Goal: Task Accomplishment & Management: Use online tool/utility

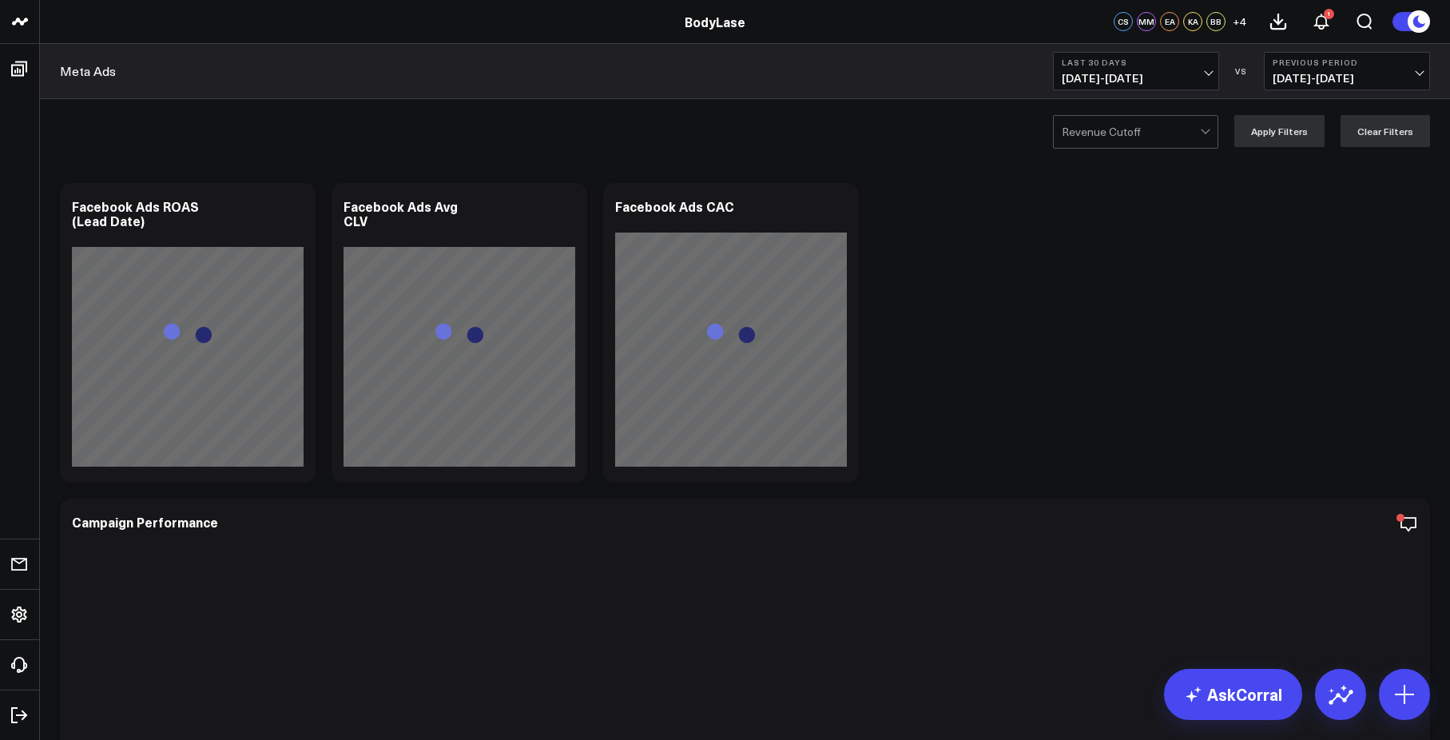
click at [1162, 75] on span "[DATE] - [DATE]" at bounding box center [1136, 78] width 149 height 13
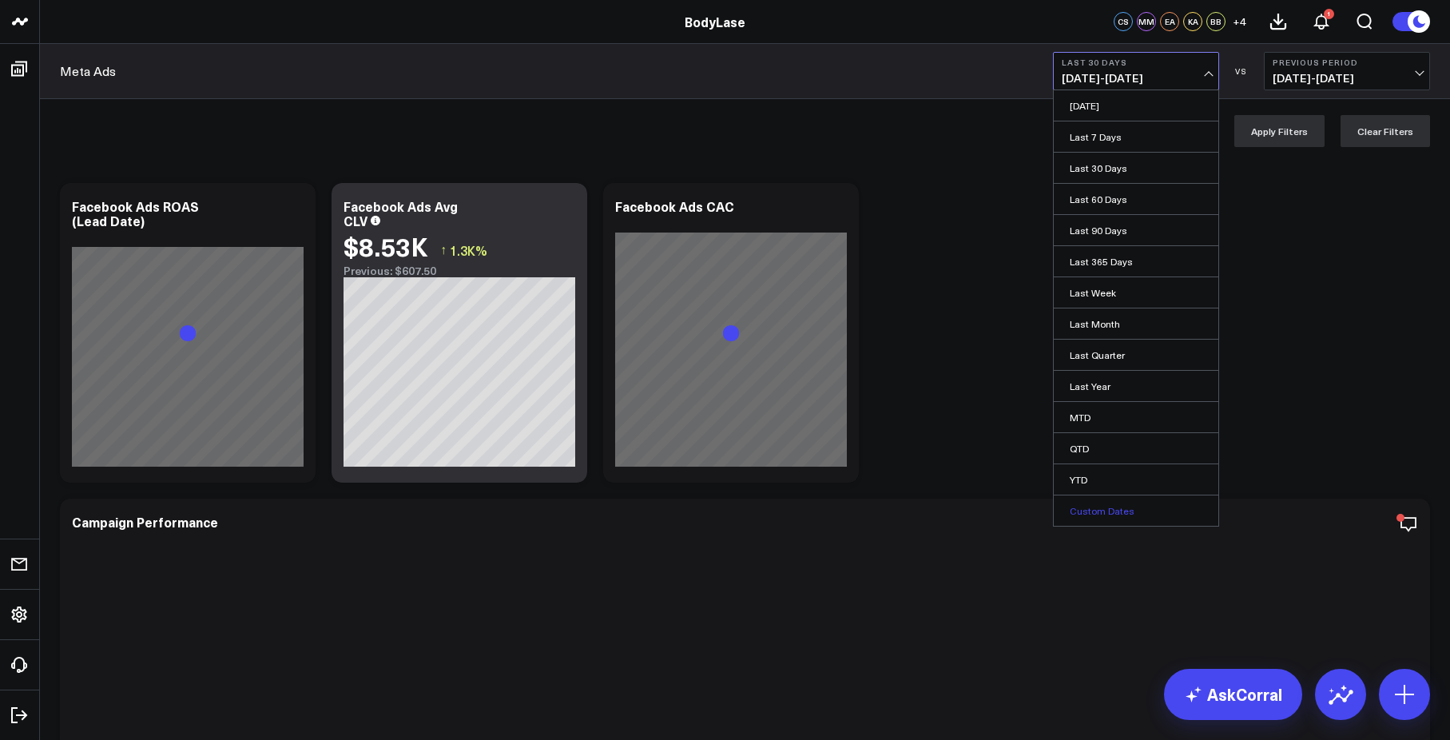
click at [1129, 514] on link "Custom Dates" at bounding box center [1136, 510] width 165 height 30
select select "9"
select select "2025"
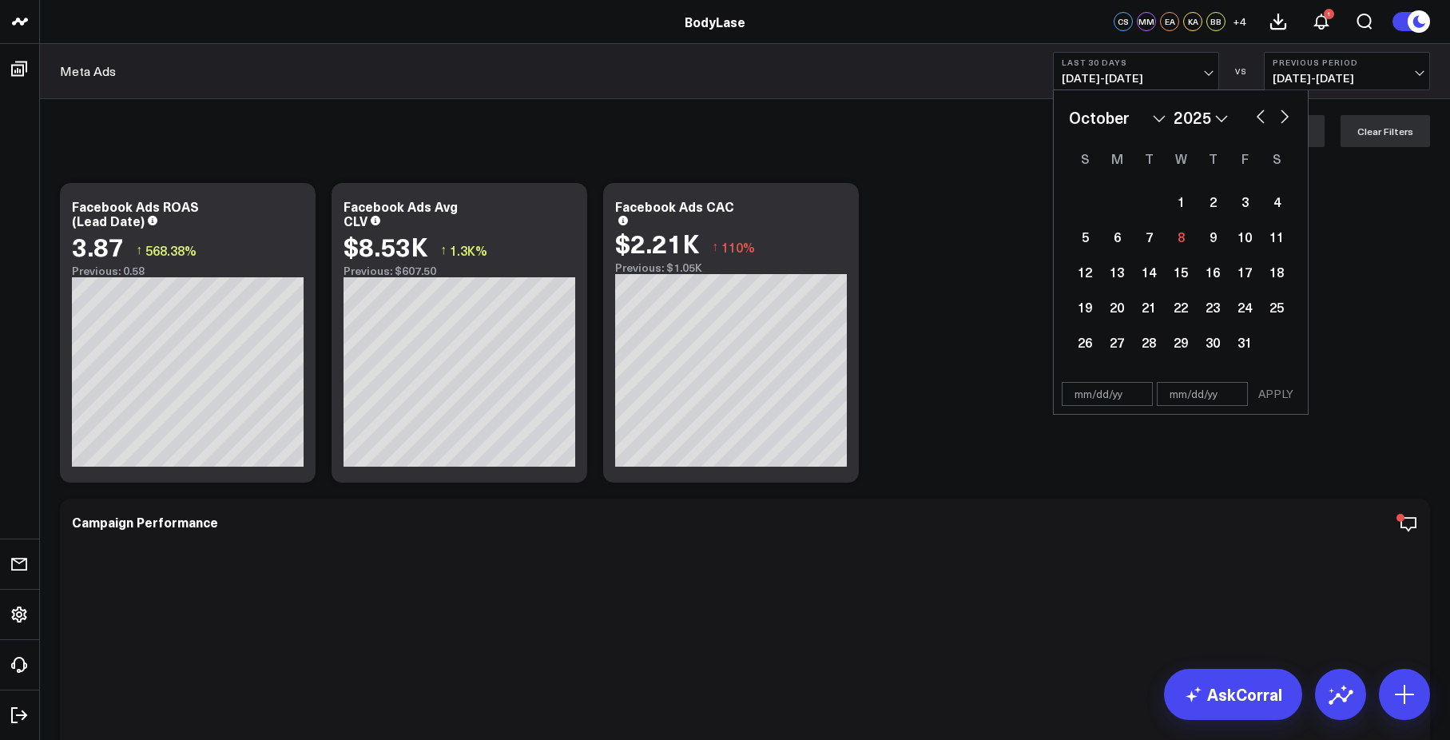
click at [1263, 120] on button "button" at bounding box center [1260, 114] width 16 height 19
select select "8"
select select "2025"
click at [1263, 120] on button "button" at bounding box center [1260, 114] width 16 height 19
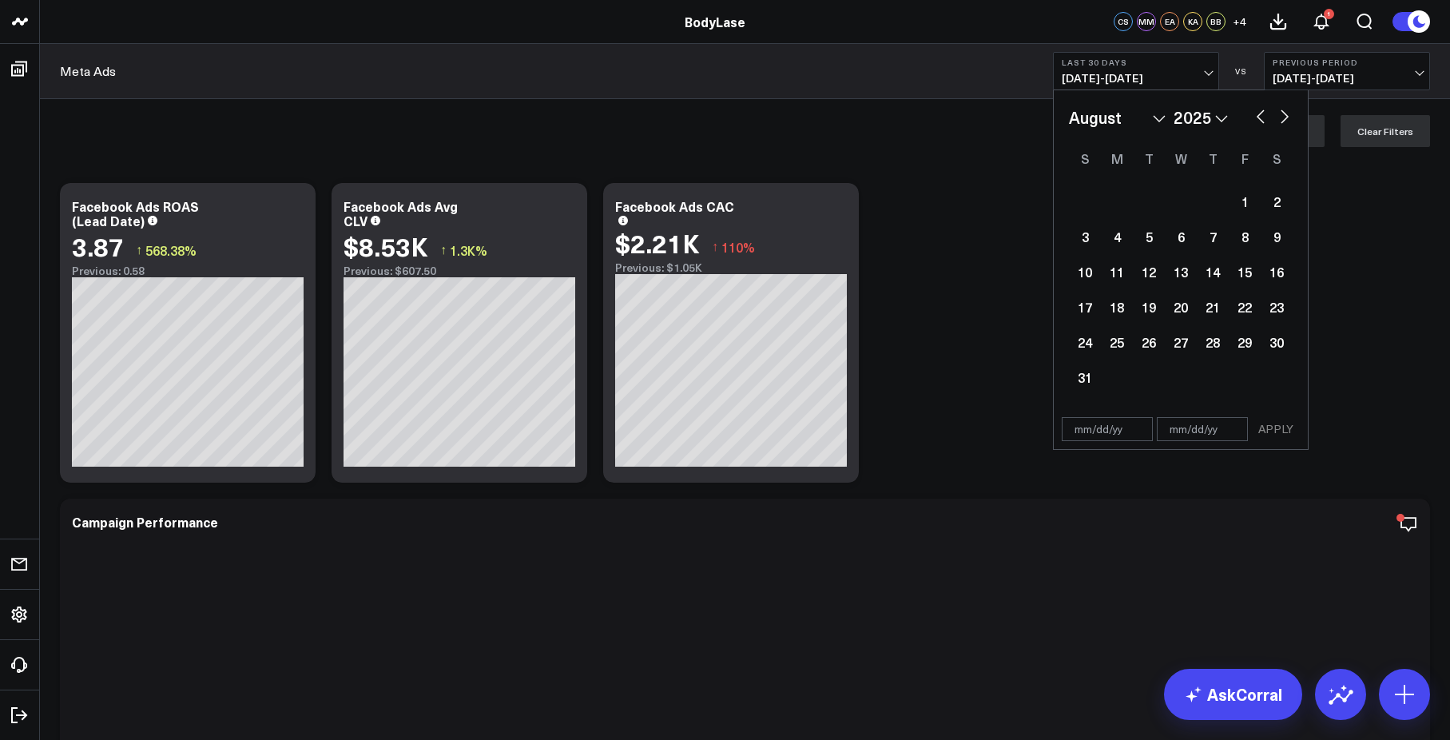
select select "6"
select select "2025"
click at [1152, 203] on div "1" at bounding box center [1149, 201] width 32 height 32
type input "[DATE]"
select select "6"
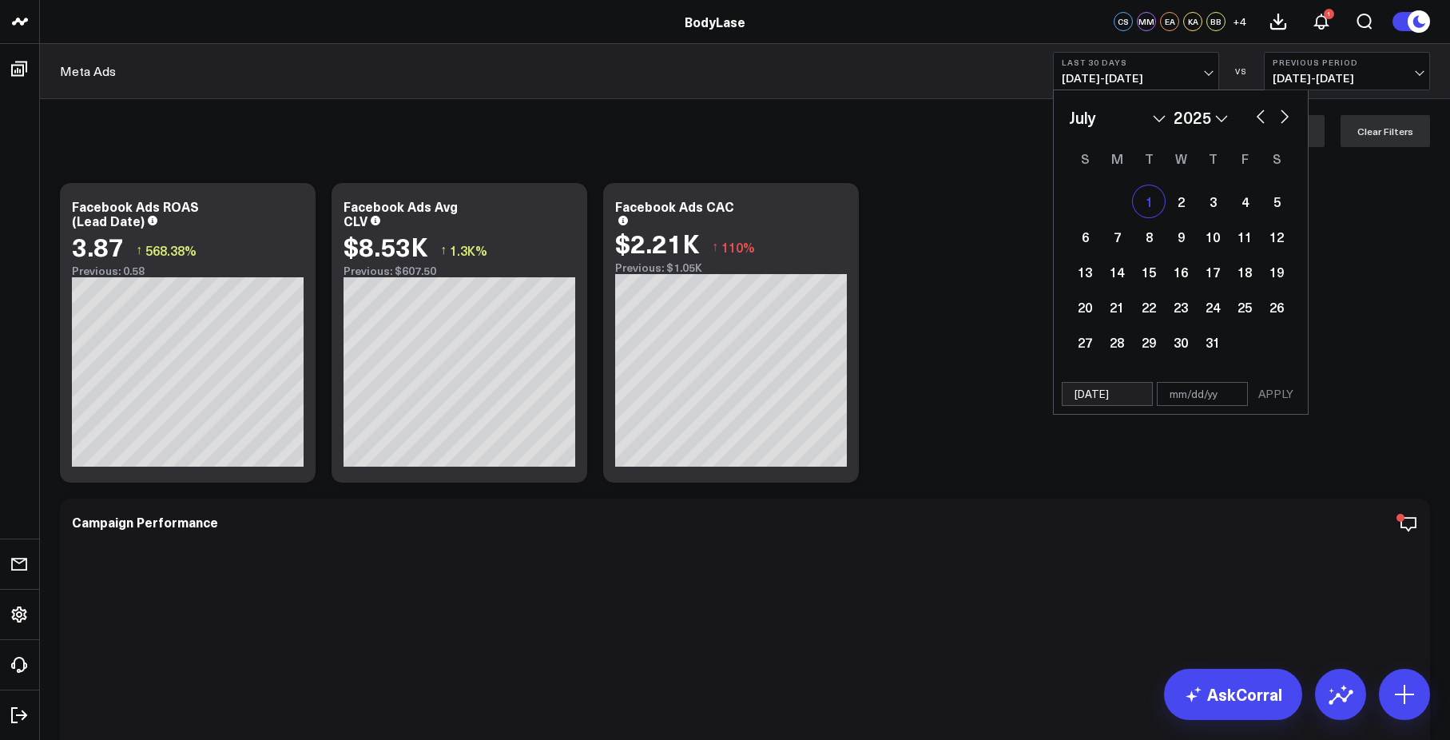
select select "2025"
click at [1281, 119] on button "button" at bounding box center [1284, 114] width 16 height 19
select select "7"
select select "2025"
click at [1281, 119] on button "button" at bounding box center [1284, 114] width 16 height 19
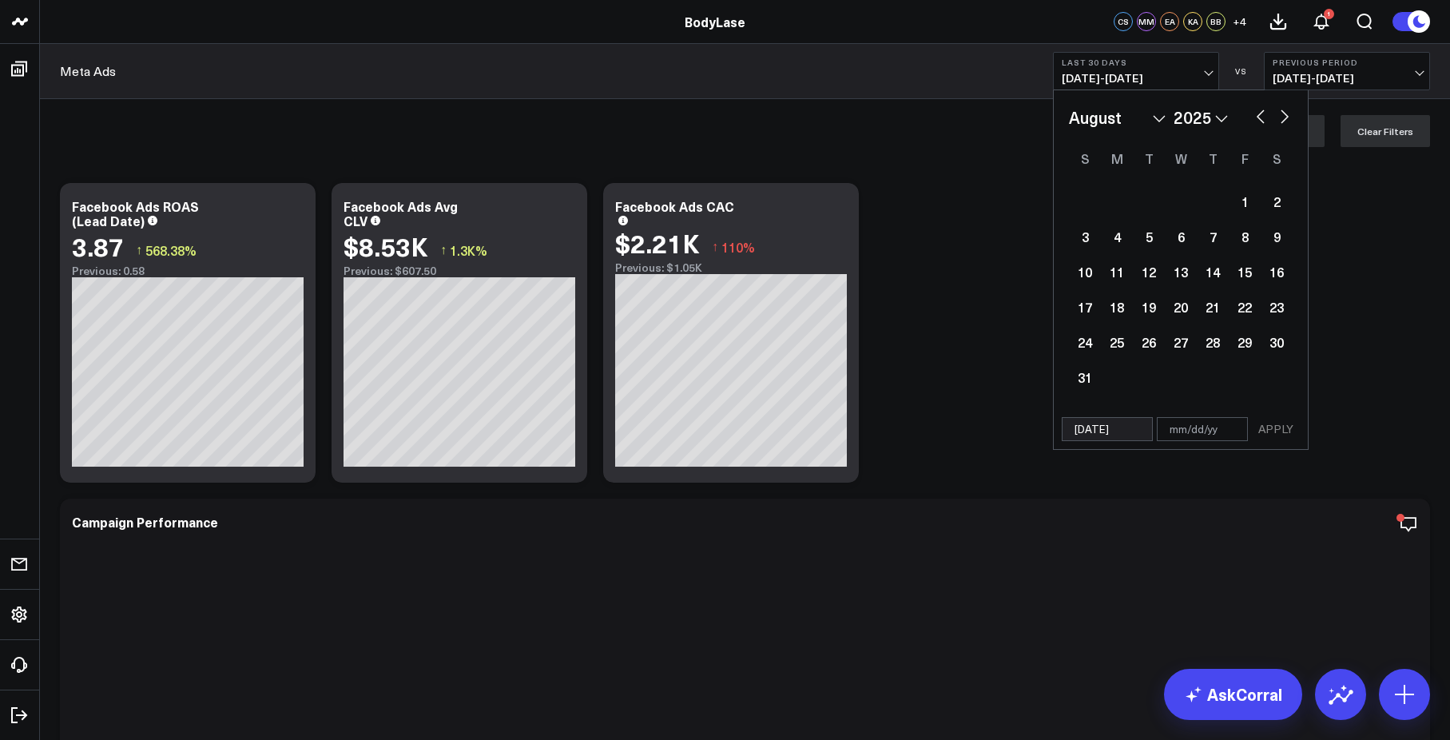
select select "8"
select select "2025"
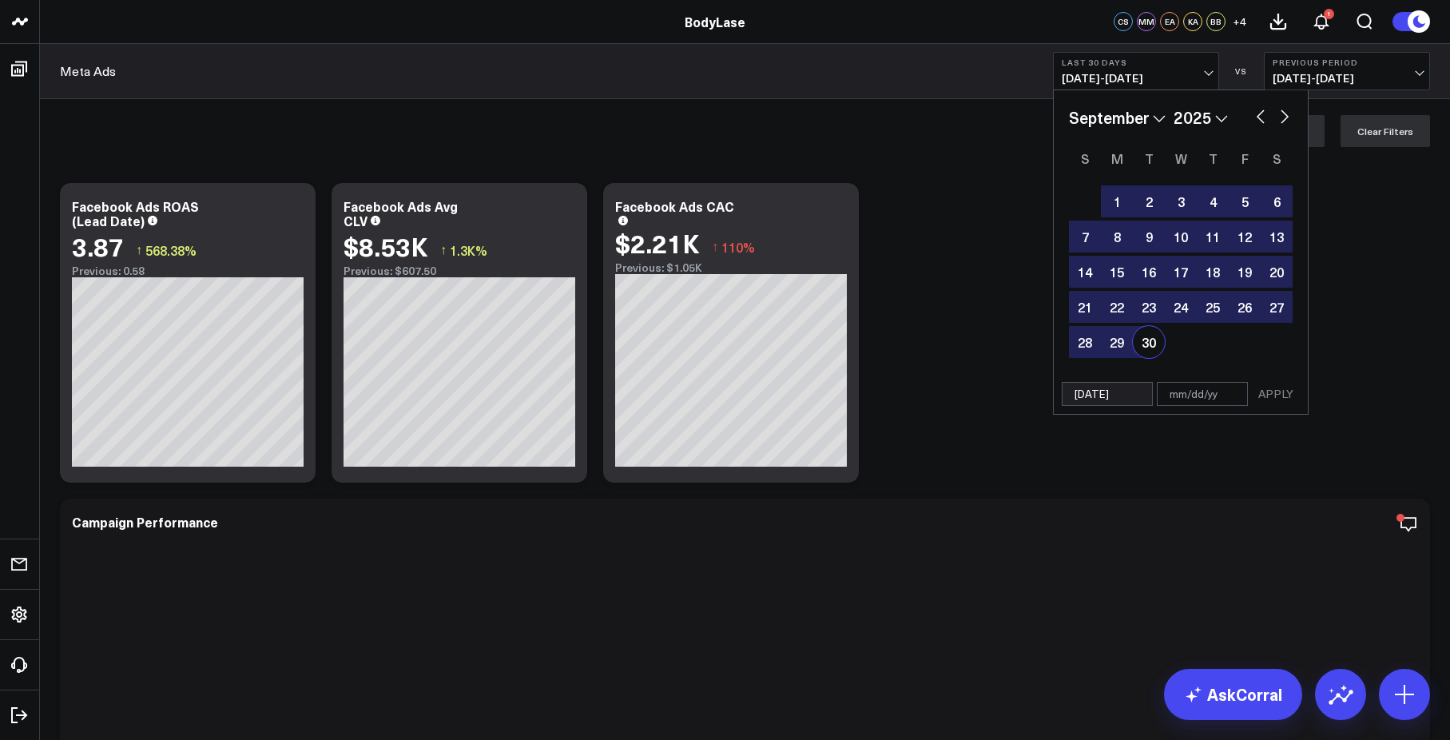
click at [1146, 335] on div "30" at bounding box center [1149, 342] width 32 height 32
type input "[DATE]"
select select "8"
select select "2025"
click at [1288, 399] on button "APPLY" at bounding box center [1276, 394] width 48 height 24
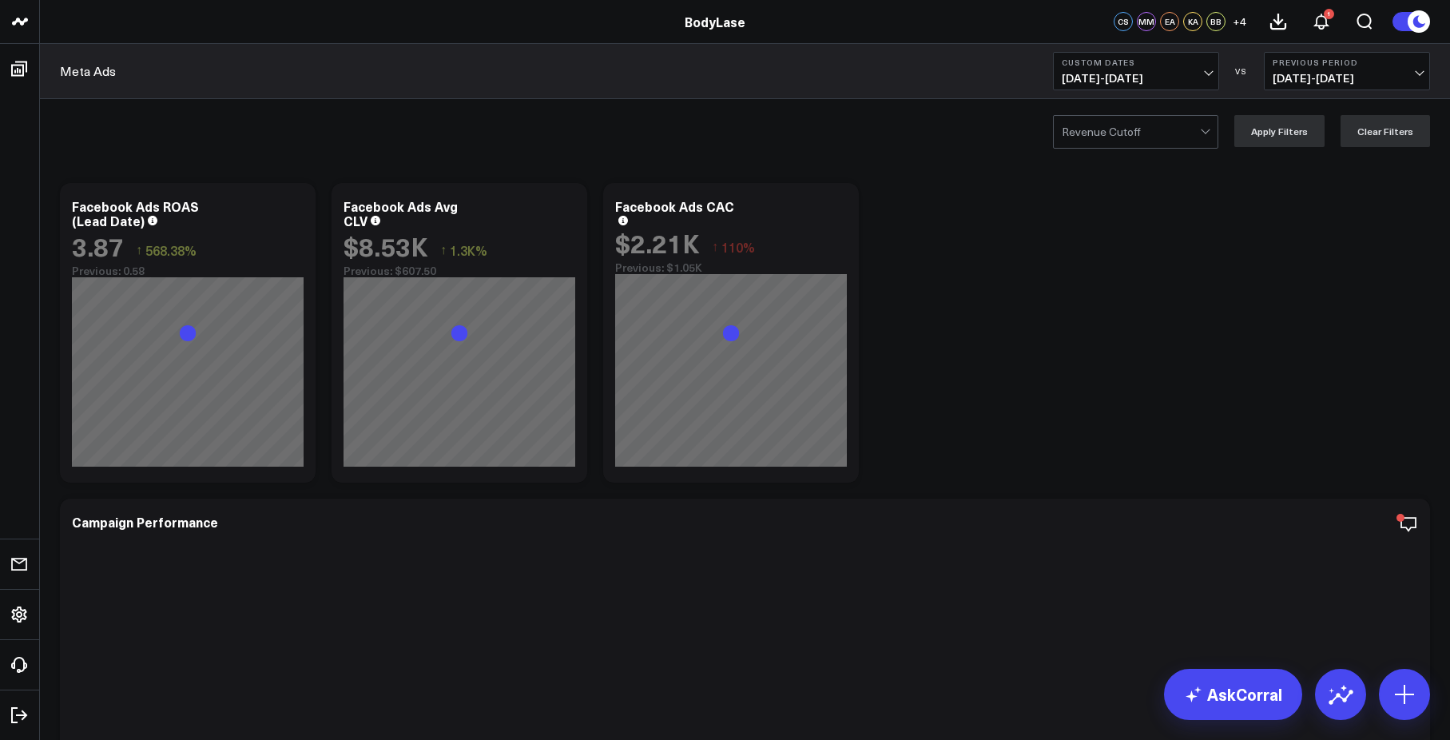
click at [1304, 69] on button "Previous Period [DATE] - [DATE]" at bounding box center [1347, 71] width 166 height 38
click at [1317, 166] on link "YoY" at bounding box center [1346, 168] width 165 height 30
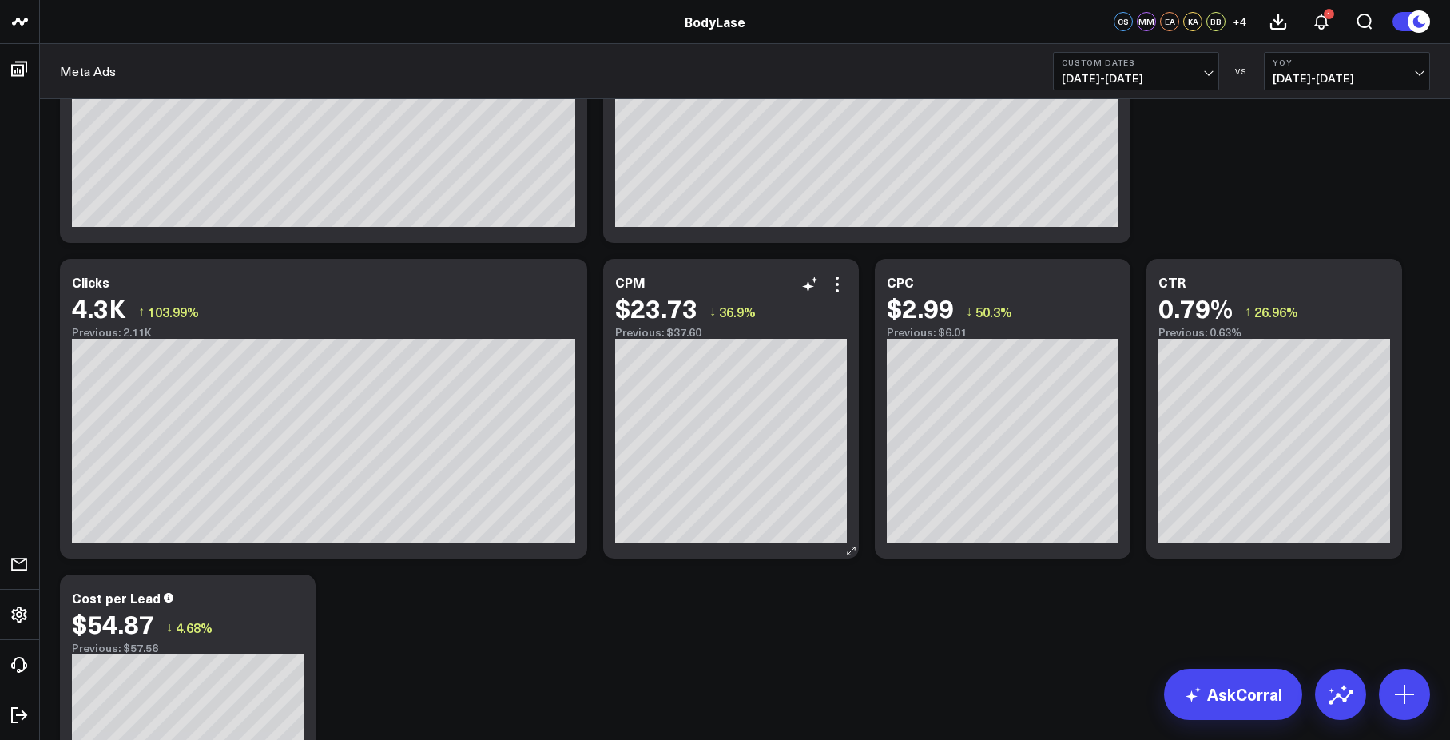
scroll to position [3204, 0]
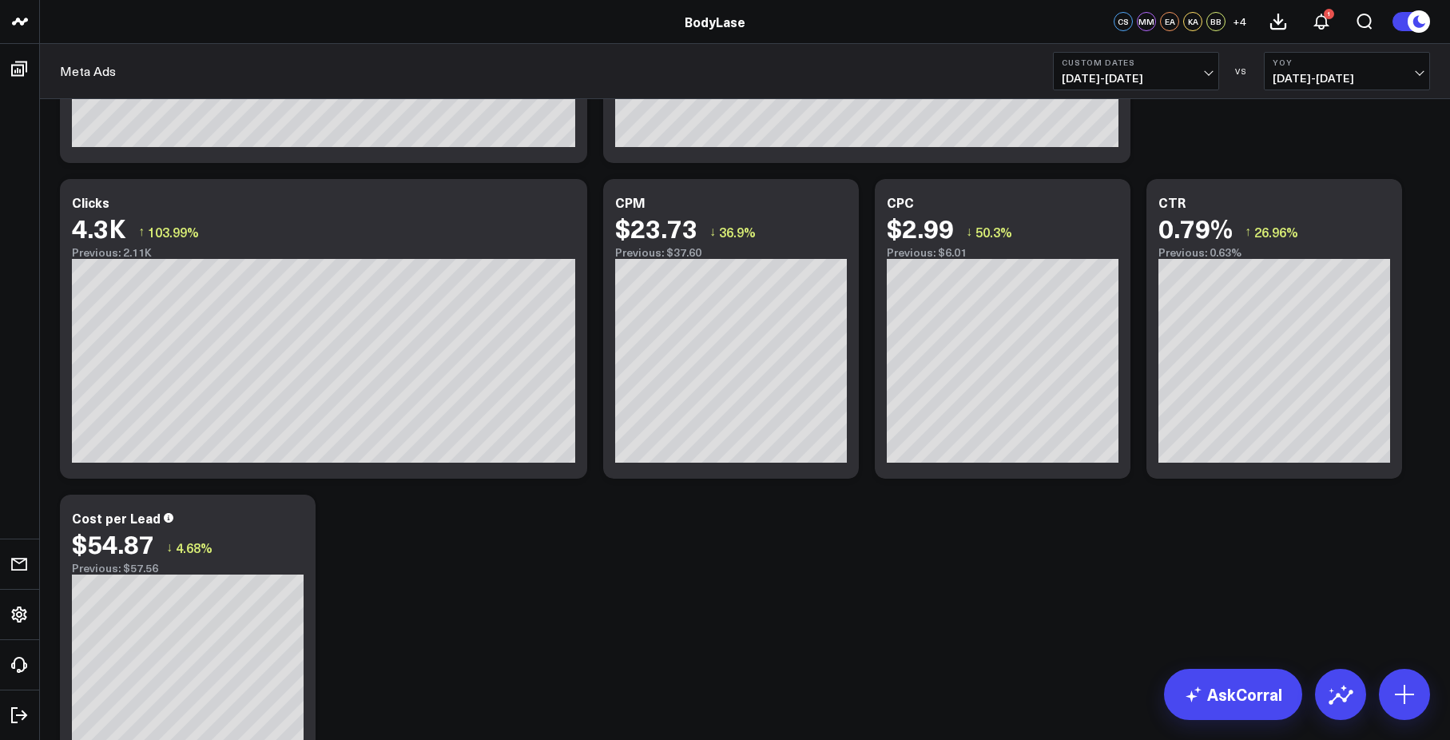
click at [1156, 77] on span "[DATE] - [DATE]" at bounding box center [1136, 78] width 149 height 13
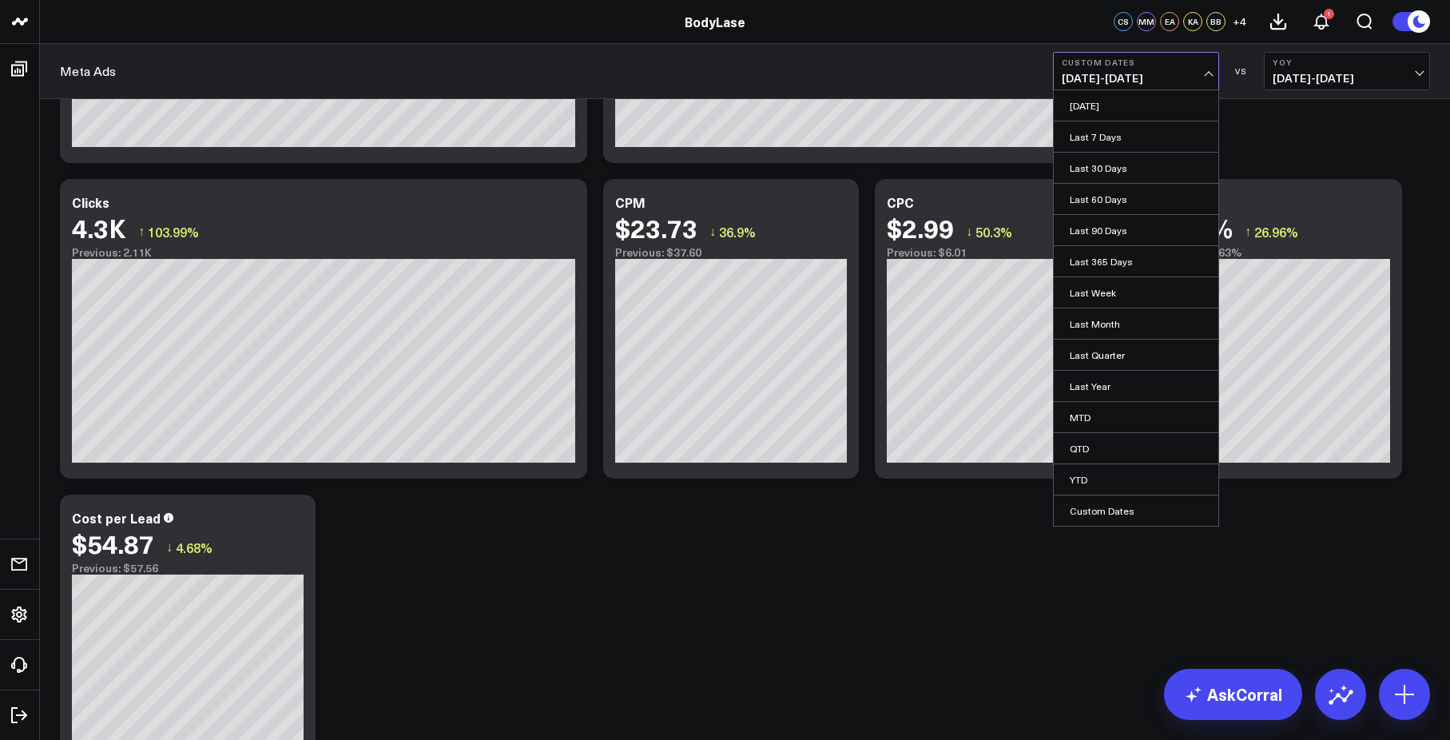
click at [1157, 72] on span "[DATE] - [DATE]" at bounding box center [1136, 78] width 149 height 13
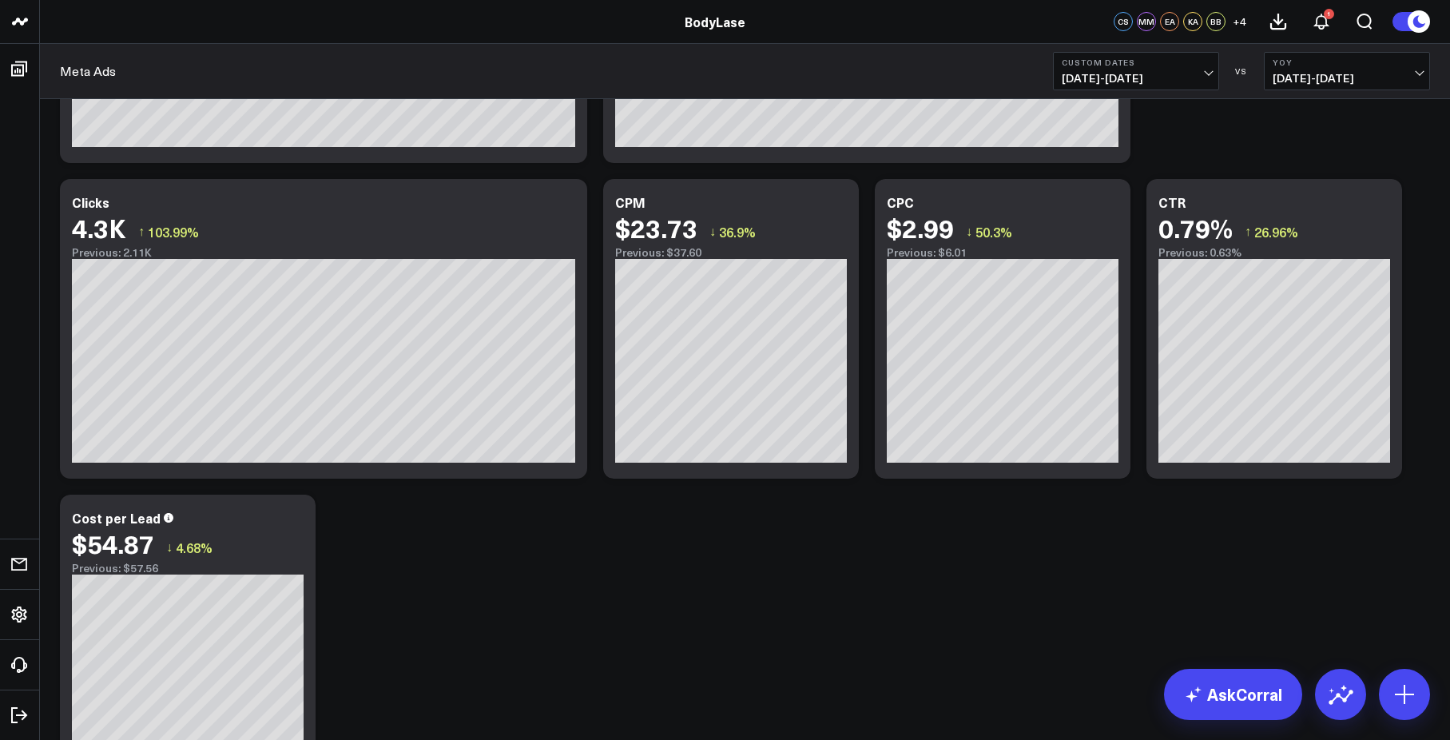
click at [1310, 72] on span "[DATE] - [DATE]" at bounding box center [1346, 78] width 149 height 13
click at [1308, 109] on link "Previous Period" at bounding box center [1346, 105] width 165 height 30
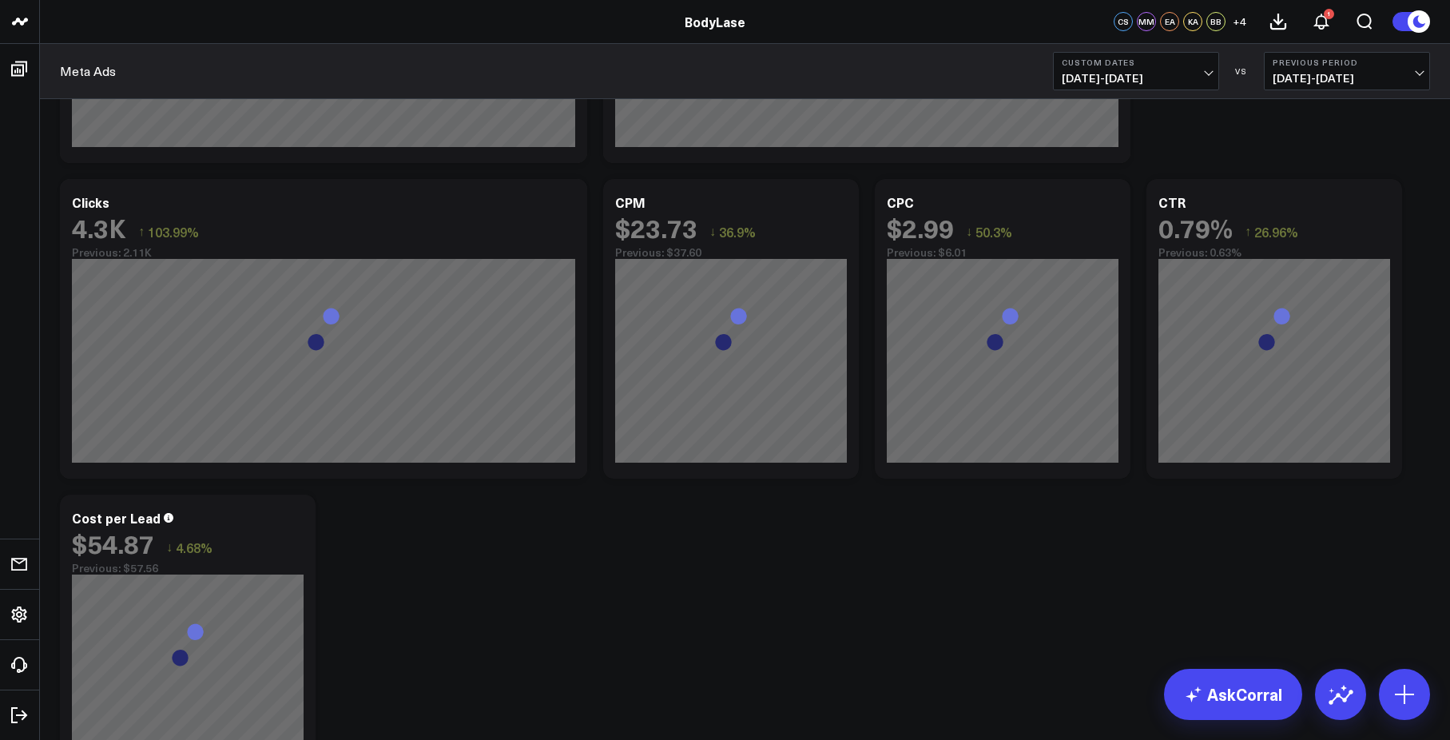
click at [1317, 76] on span "[DATE] - [DATE]" at bounding box center [1346, 78] width 149 height 13
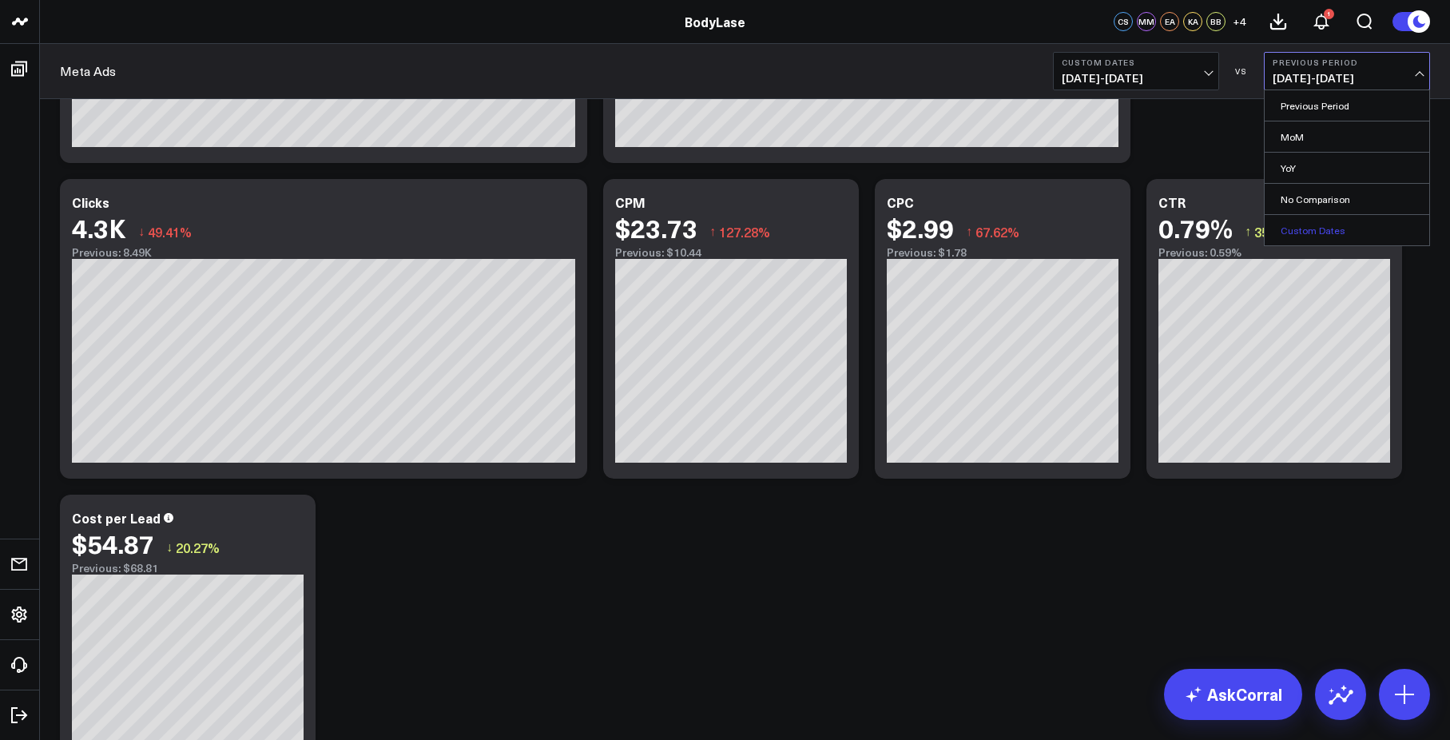
click at [1323, 224] on link "Custom Dates" at bounding box center [1346, 230] width 165 height 30
select select "9"
select select "2025"
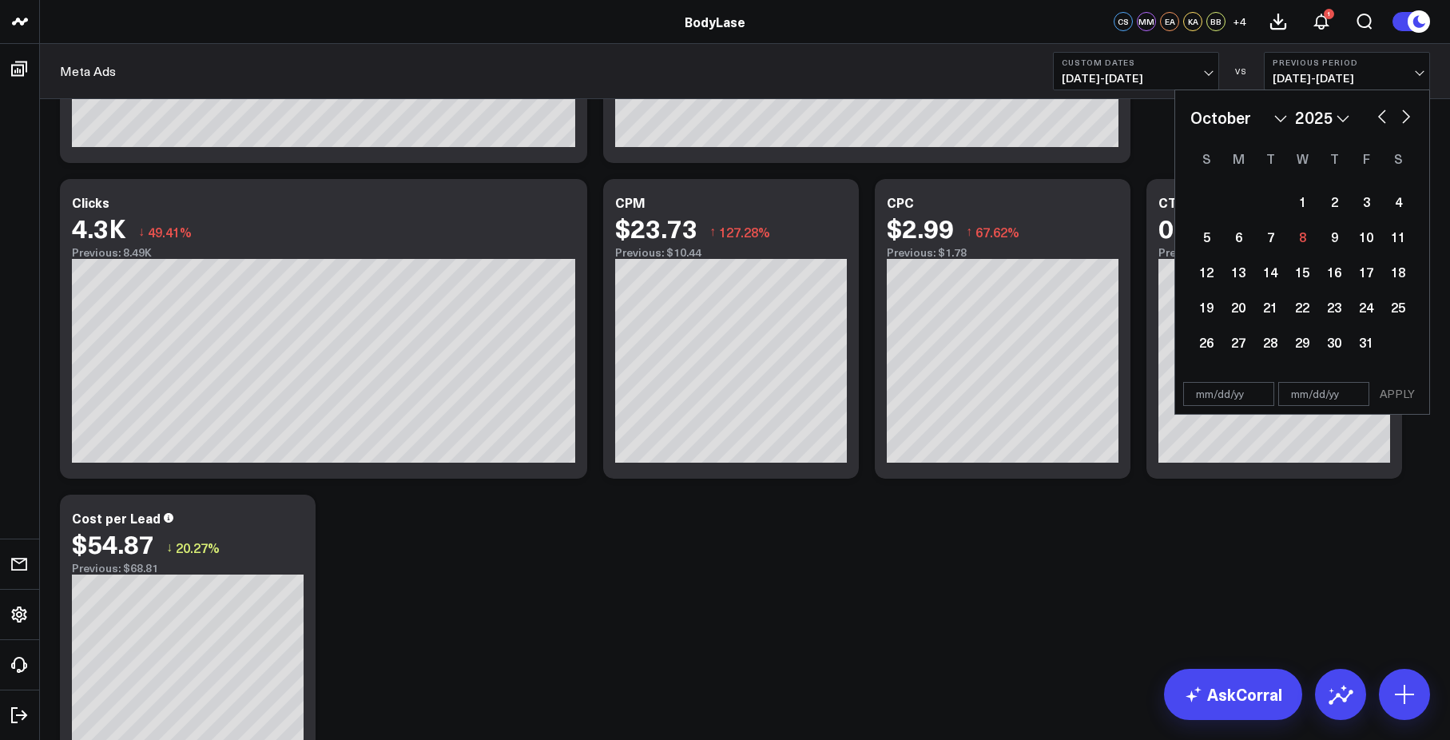
click at [1379, 113] on button "button" at bounding box center [1382, 114] width 16 height 19
select select "7"
select select "2025"
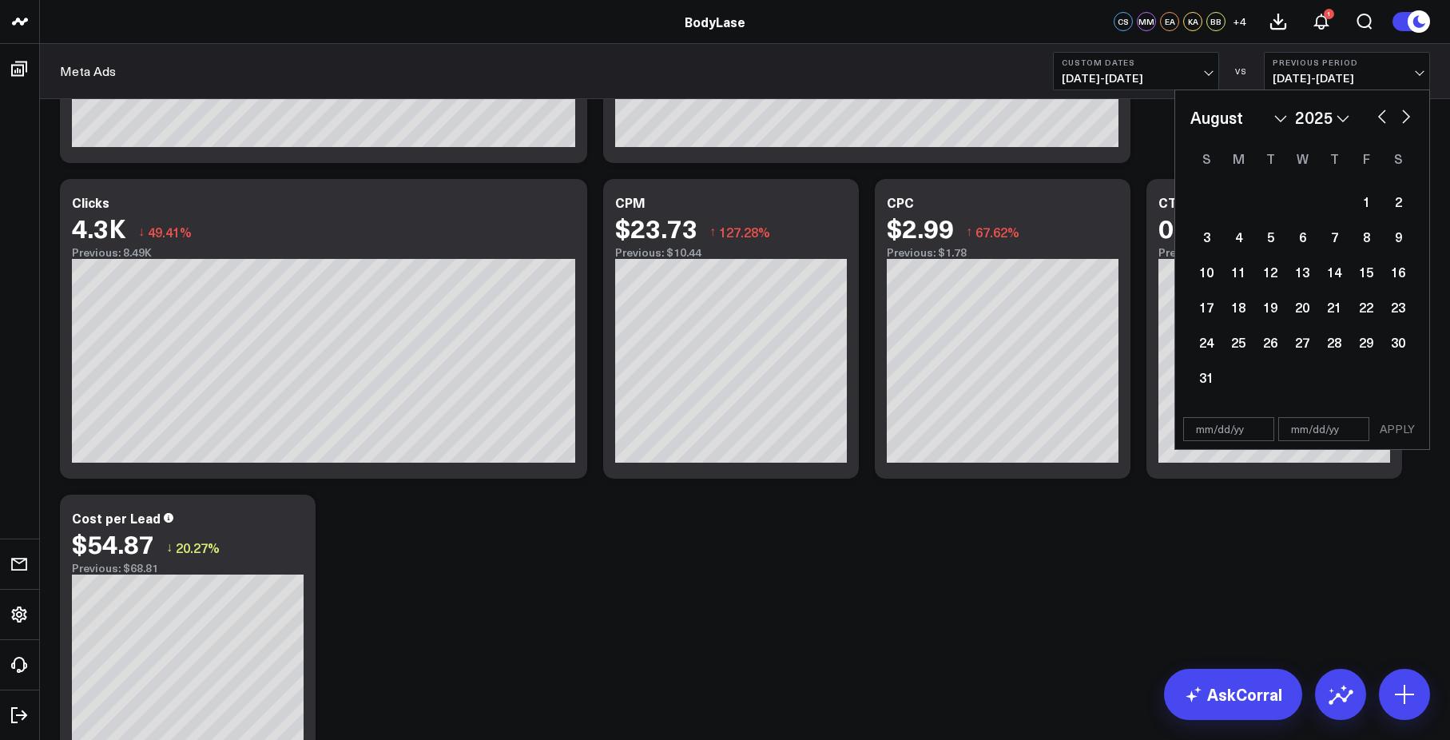
click at [1379, 113] on button "button" at bounding box center [1382, 114] width 16 height 19
select select "6"
select select "2025"
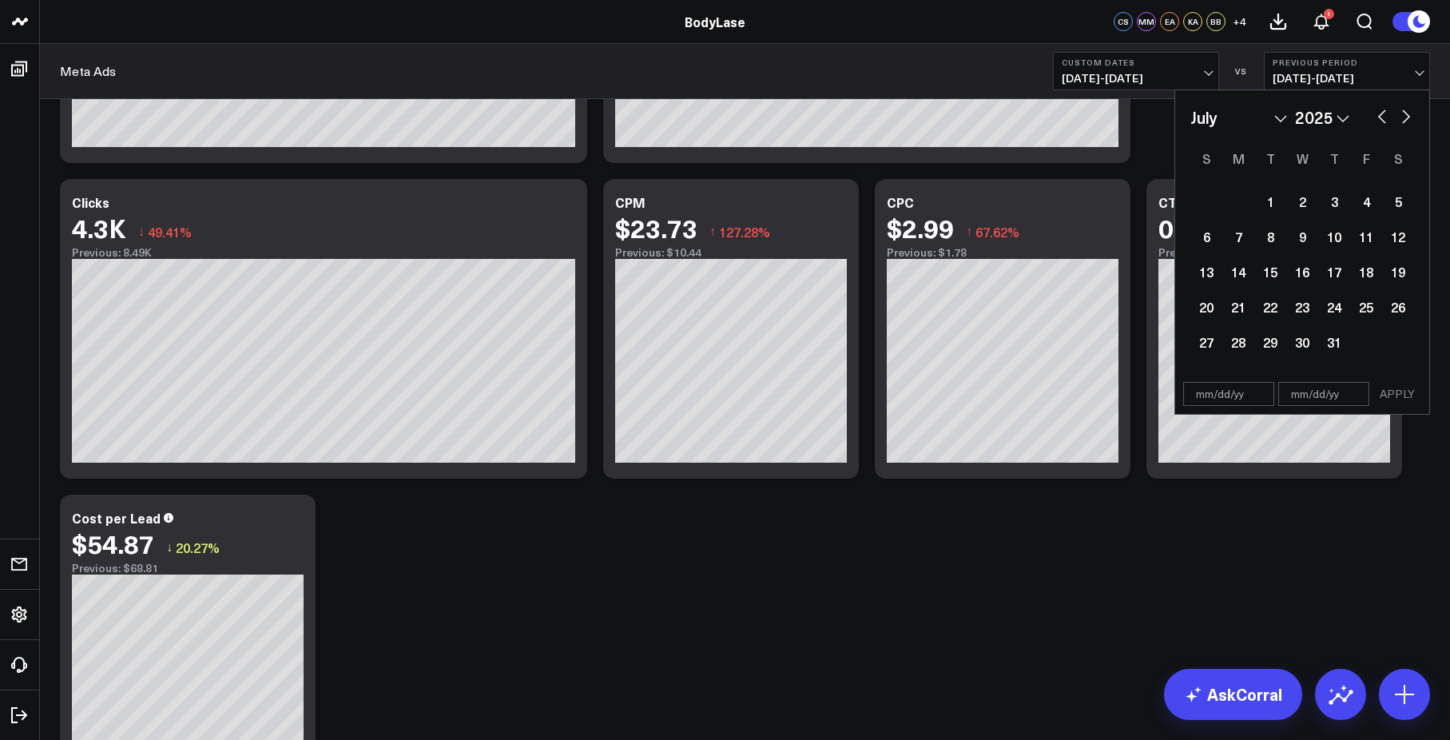
click at [1379, 112] on button "button" at bounding box center [1382, 114] width 16 height 19
select select "5"
select select "2025"
click at [1379, 112] on button "button" at bounding box center [1382, 114] width 16 height 19
select select "4"
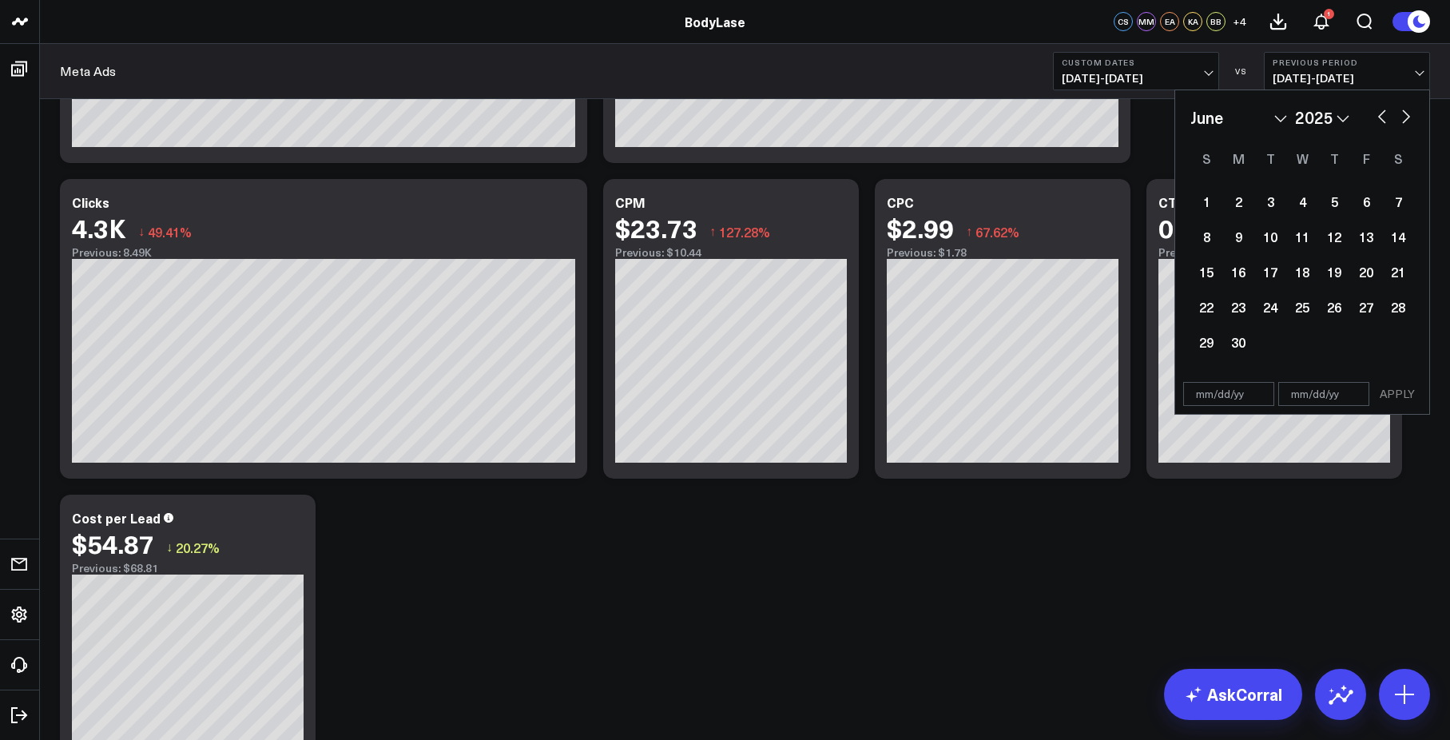
select select "2025"
click at [1379, 112] on button "button" at bounding box center [1382, 114] width 16 height 19
select select "3"
select select "2025"
click at [1271, 201] on div "1" at bounding box center [1270, 201] width 32 height 32
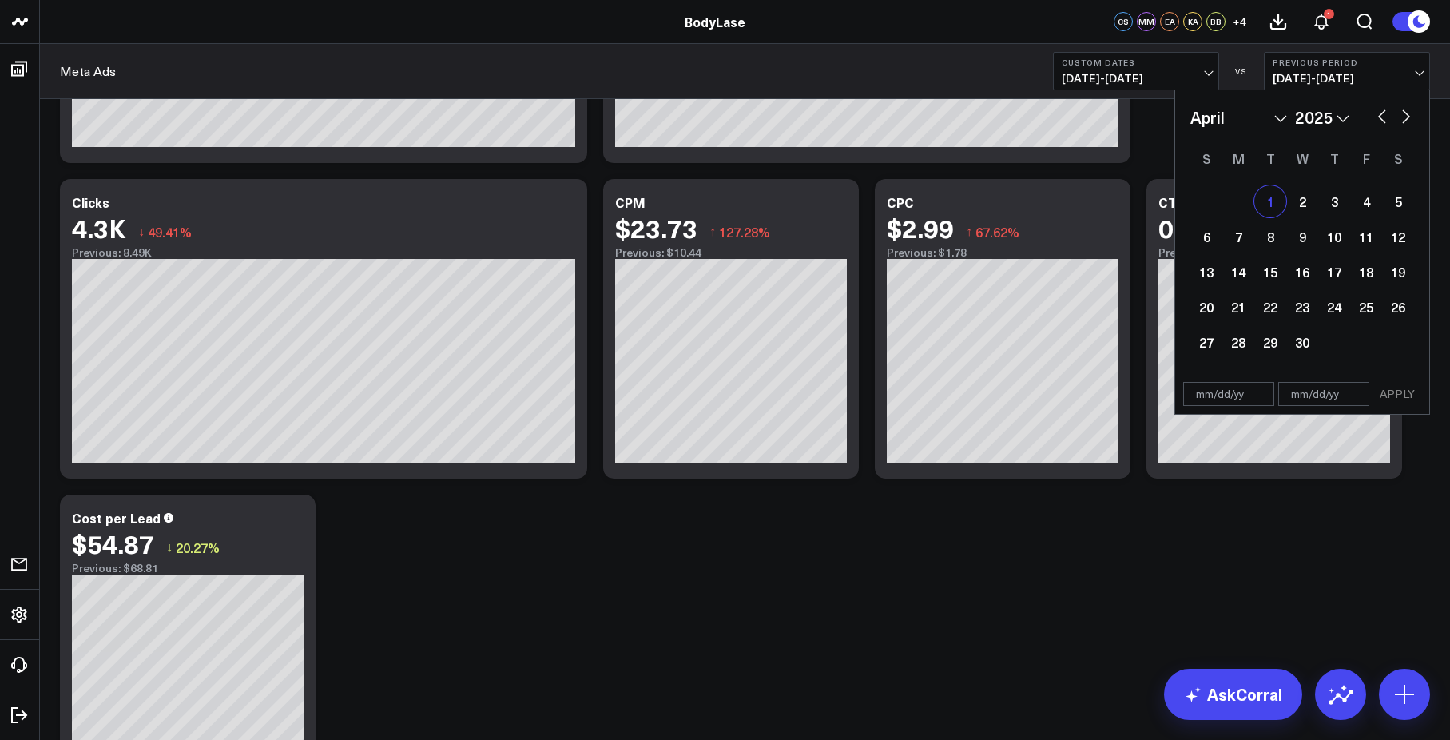
type input "[DATE]"
select select "3"
select select "2025"
click at [1397, 116] on div "January February March April May June July August September October November [D…" at bounding box center [1302, 117] width 224 height 24
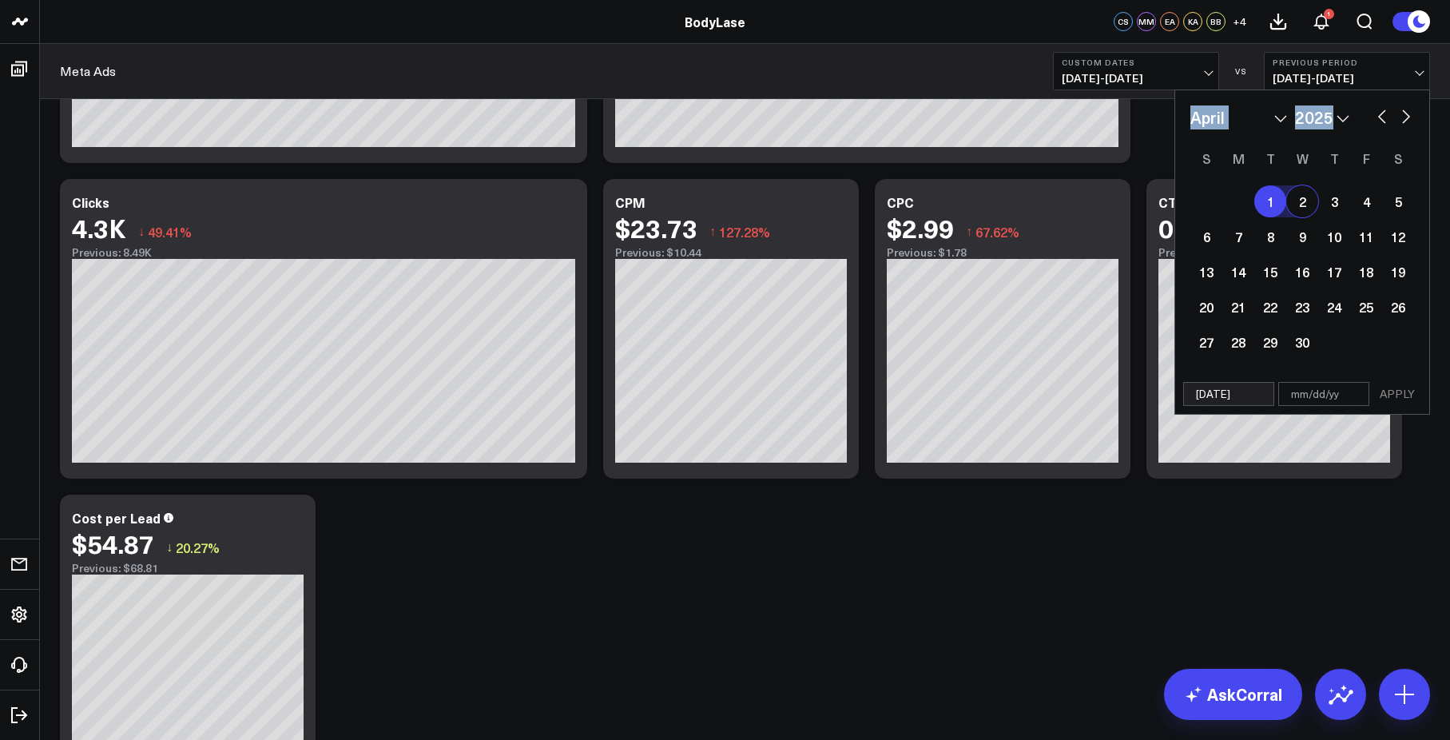
click at [1397, 116] on div "January February March April May June July August September October November [D…" at bounding box center [1302, 117] width 224 height 24
click at [1403, 116] on button "button" at bounding box center [1406, 114] width 16 height 19
select select "5"
select select "2025"
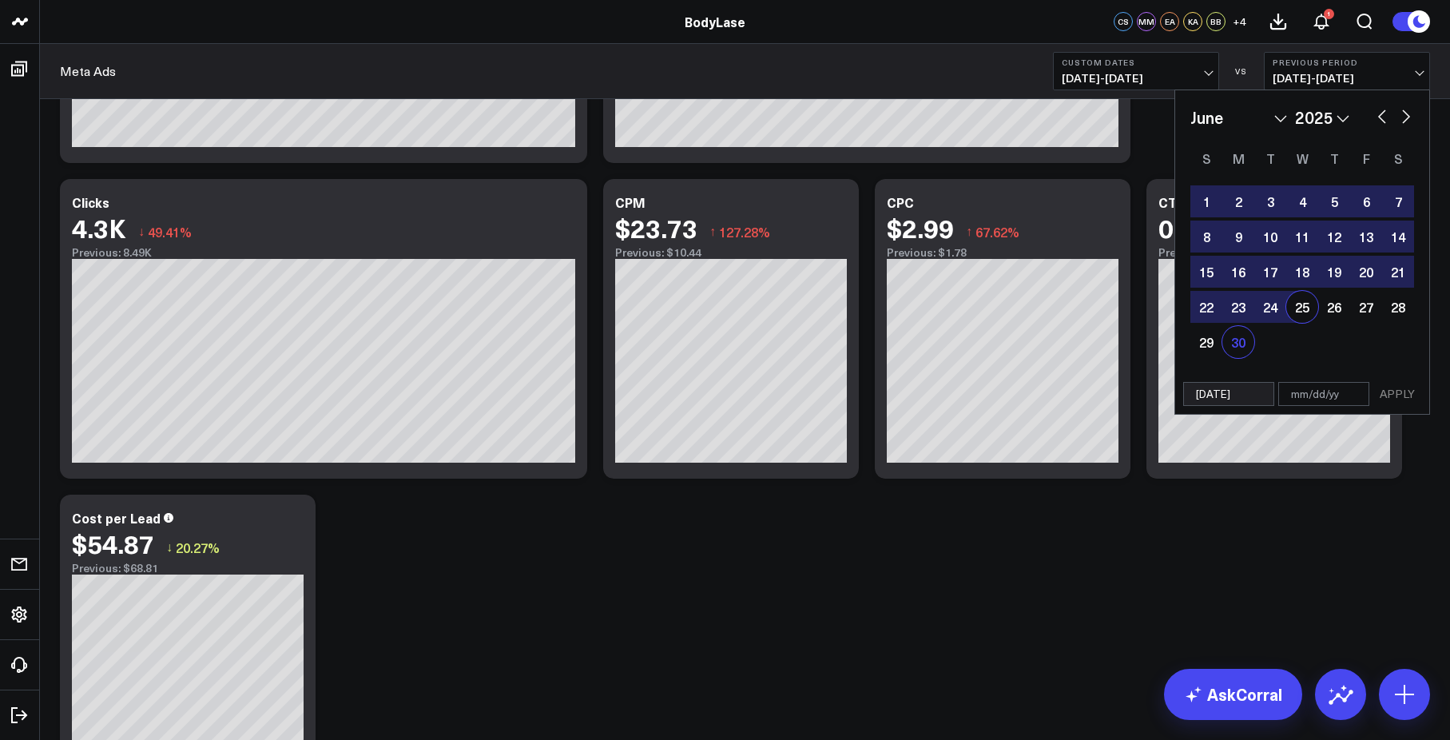
click at [1233, 342] on div "30" at bounding box center [1238, 342] width 32 height 32
type input "[DATE]"
select select "5"
select select "2025"
click at [1392, 387] on button "APPLY" at bounding box center [1397, 394] width 48 height 24
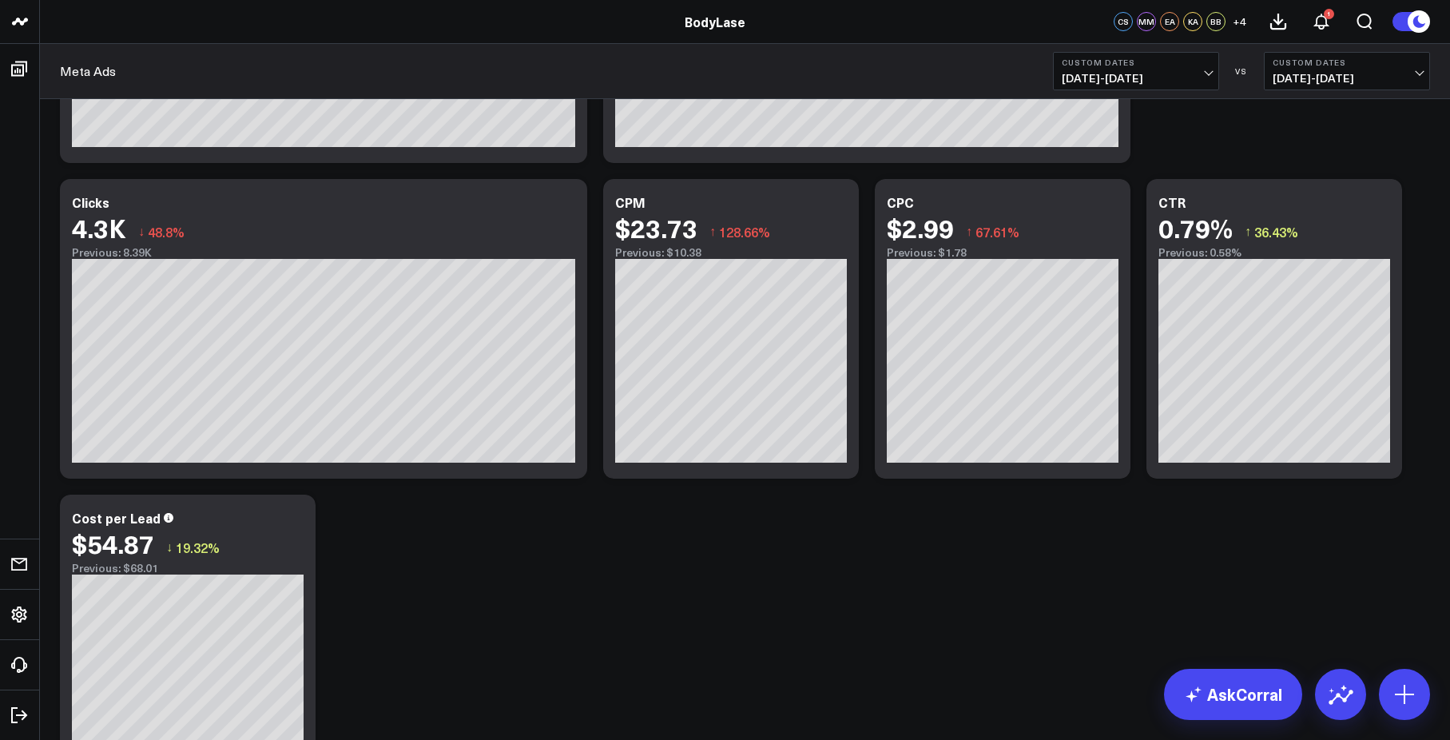
click at [1157, 77] on span "[DATE] - [DATE]" at bounding box center [1136, 78] width 149 height 13
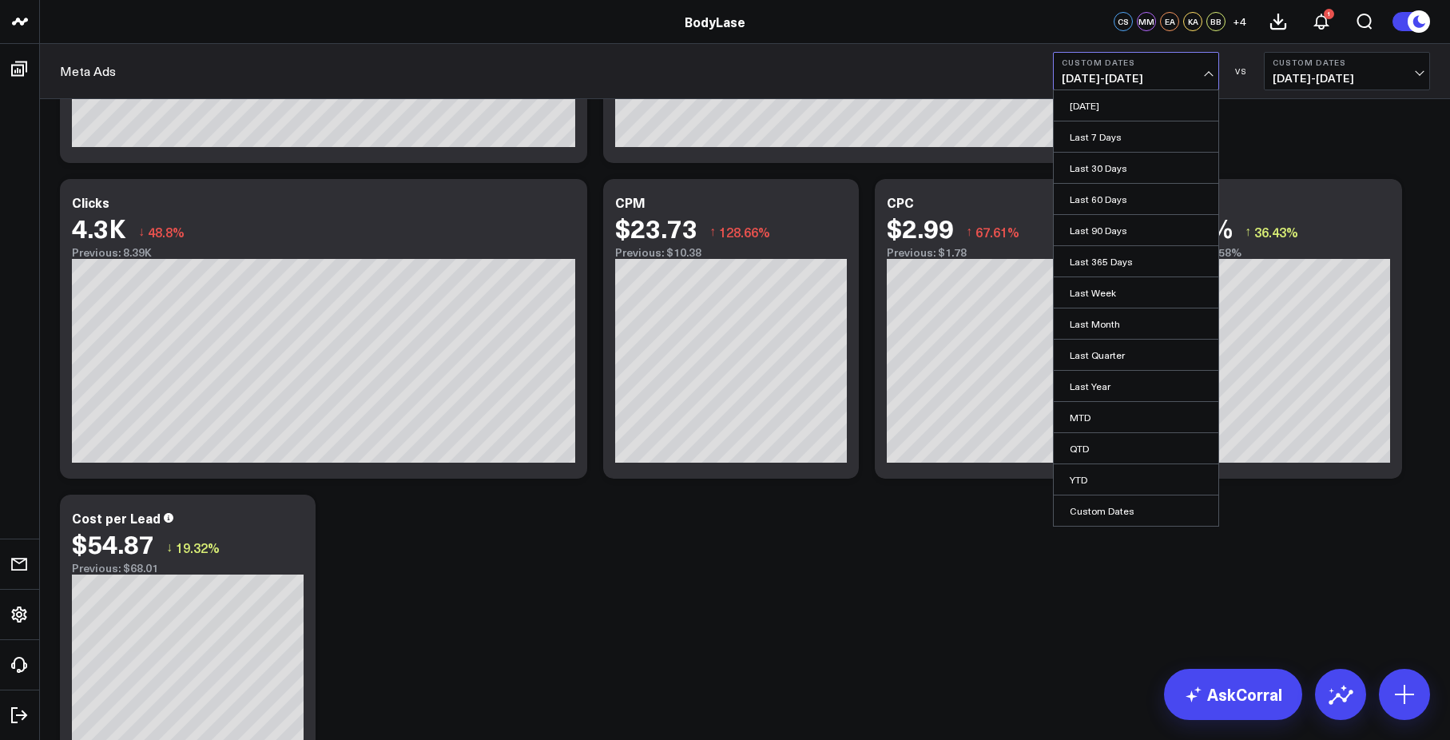
click at [1315, 77] on span "[DATE] - [DATE]" at bounding box center [1346, 78] width 149 height 13
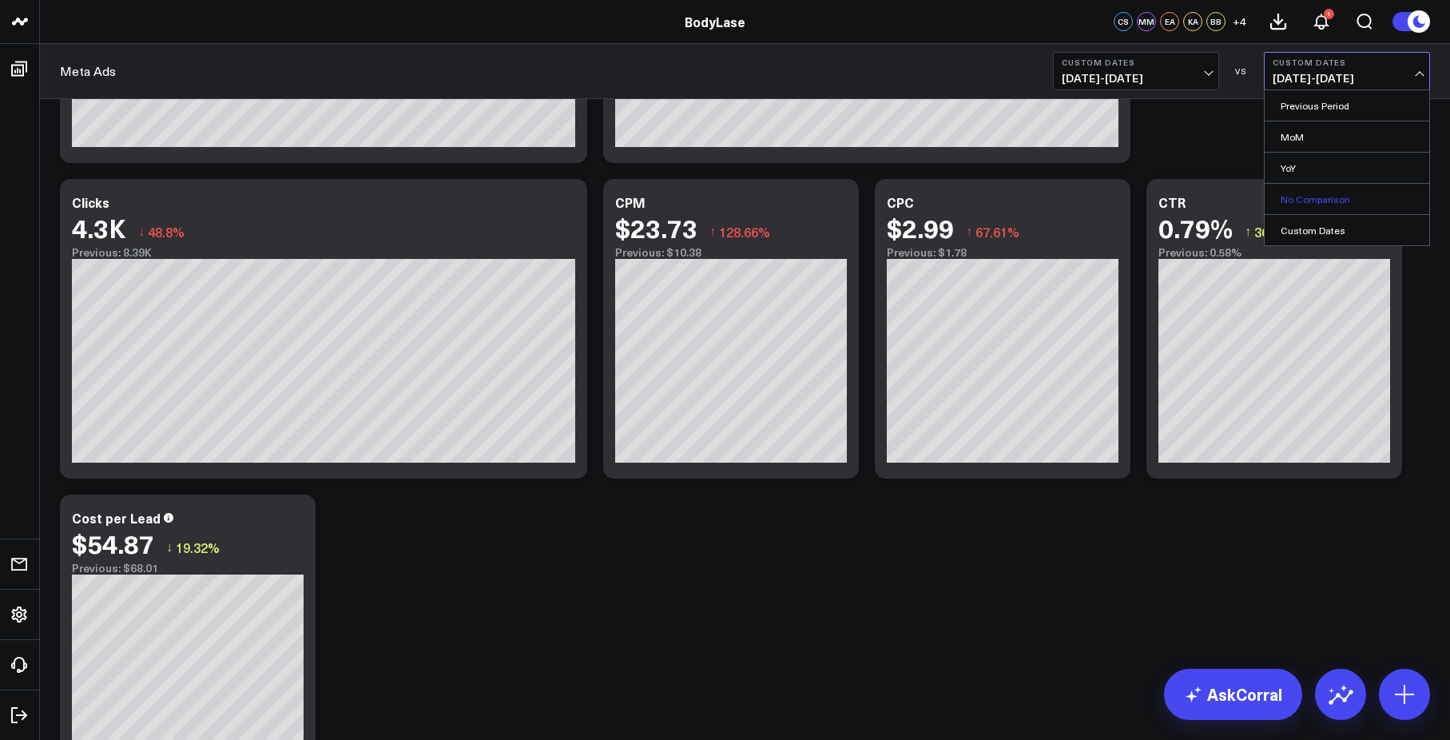
click at [1331, 199] on link "No Comparison" at bounding box center [1346, 199] width 165 height 30
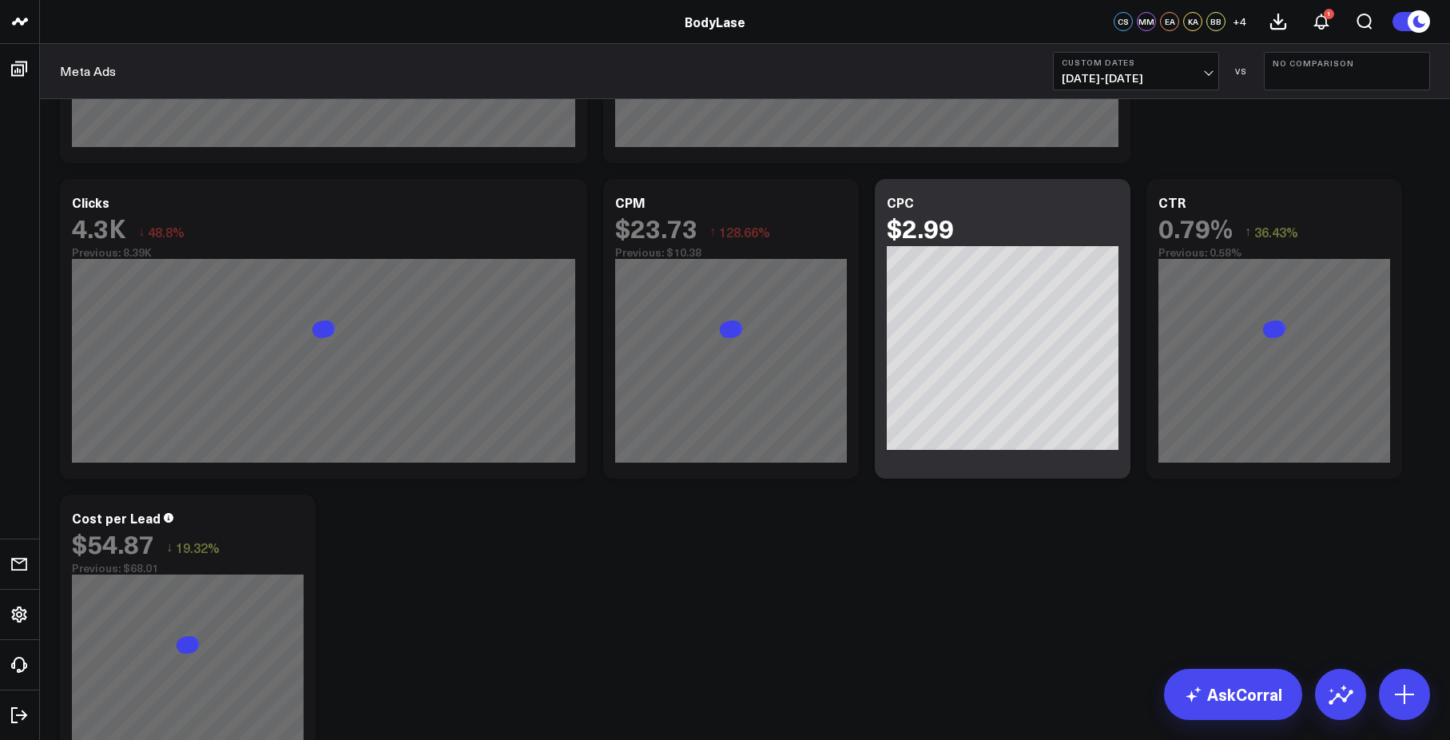
click at [1175, 65] on b "Custom Dates" at bounding box center [1136, 63] width 149 height 10
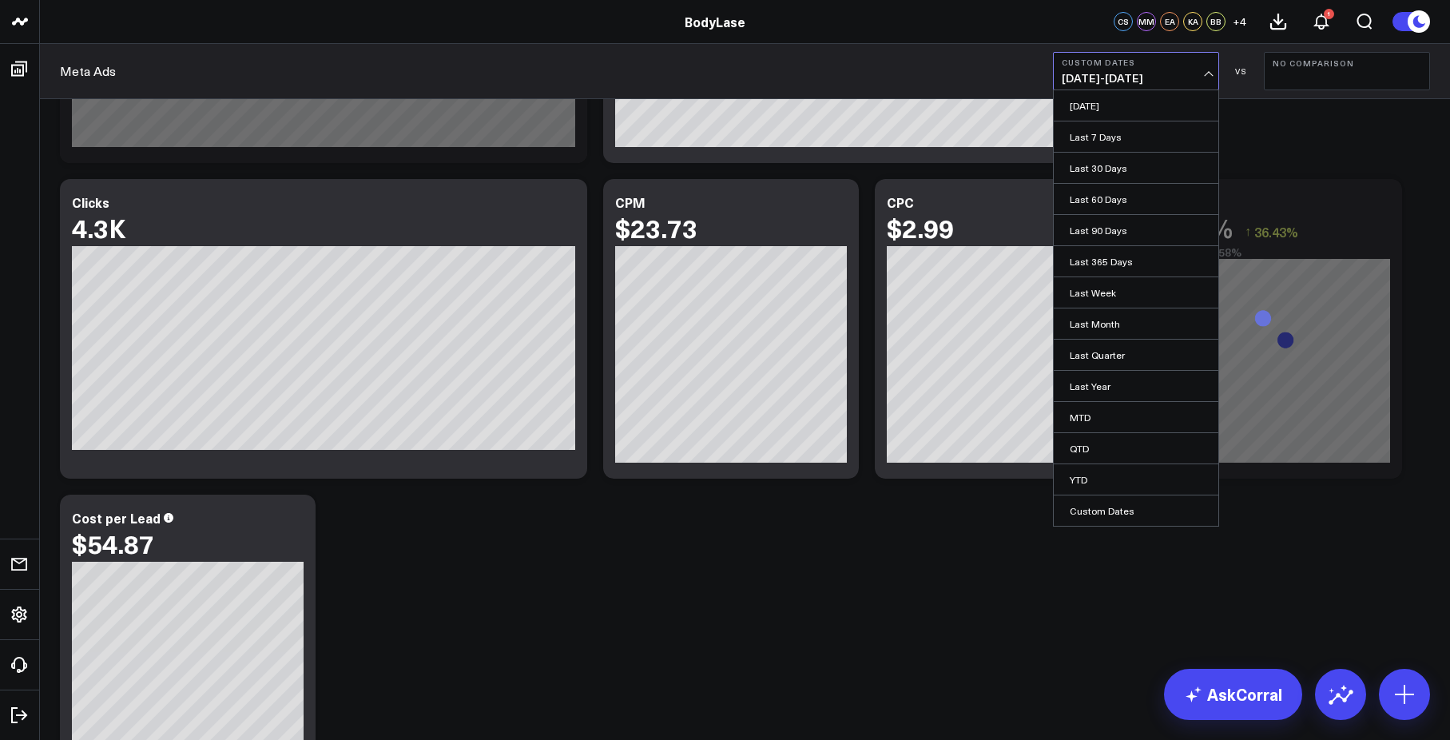
scroll to position [3191, 0]
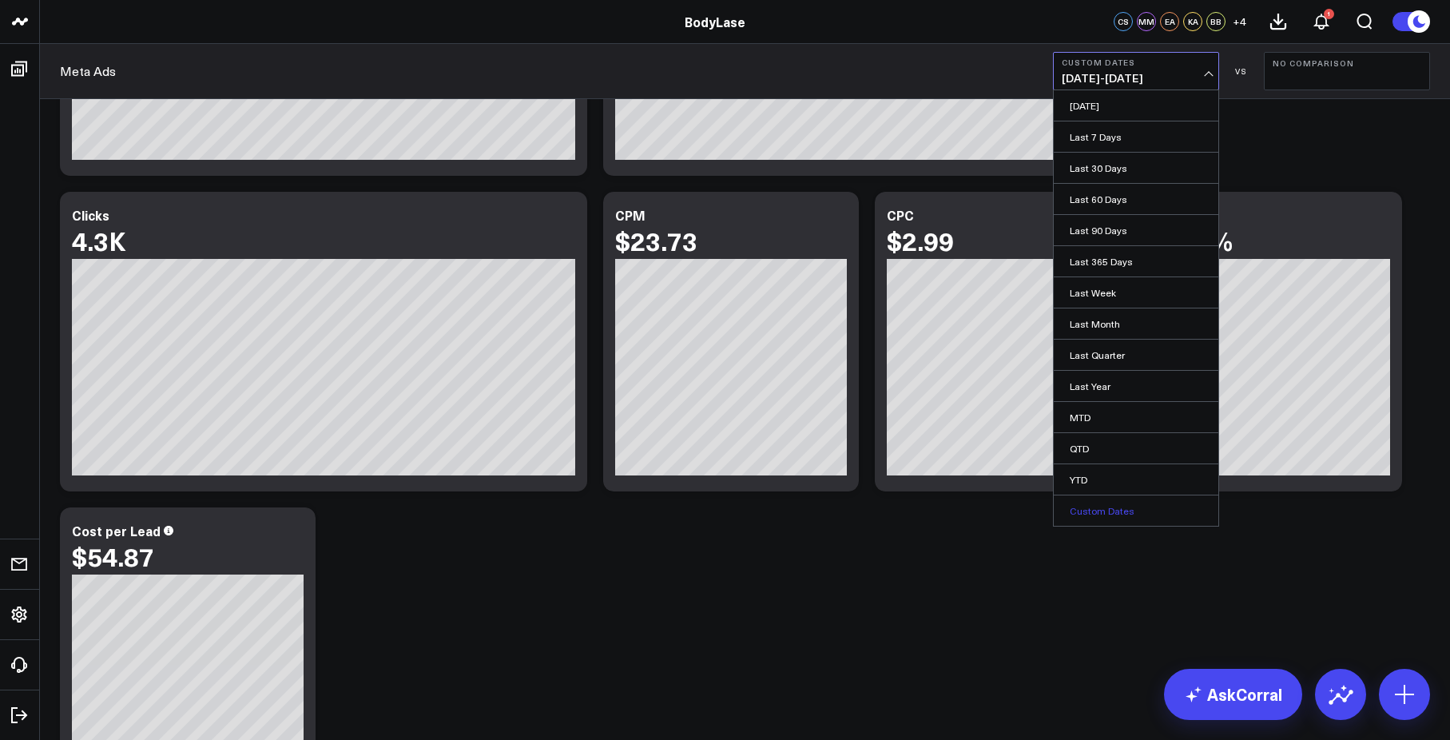
click at [1119, 506] on link "Custom Dates" at bounding box center [1136, 510] width 165 height 30
select select "9"
select select "2025"
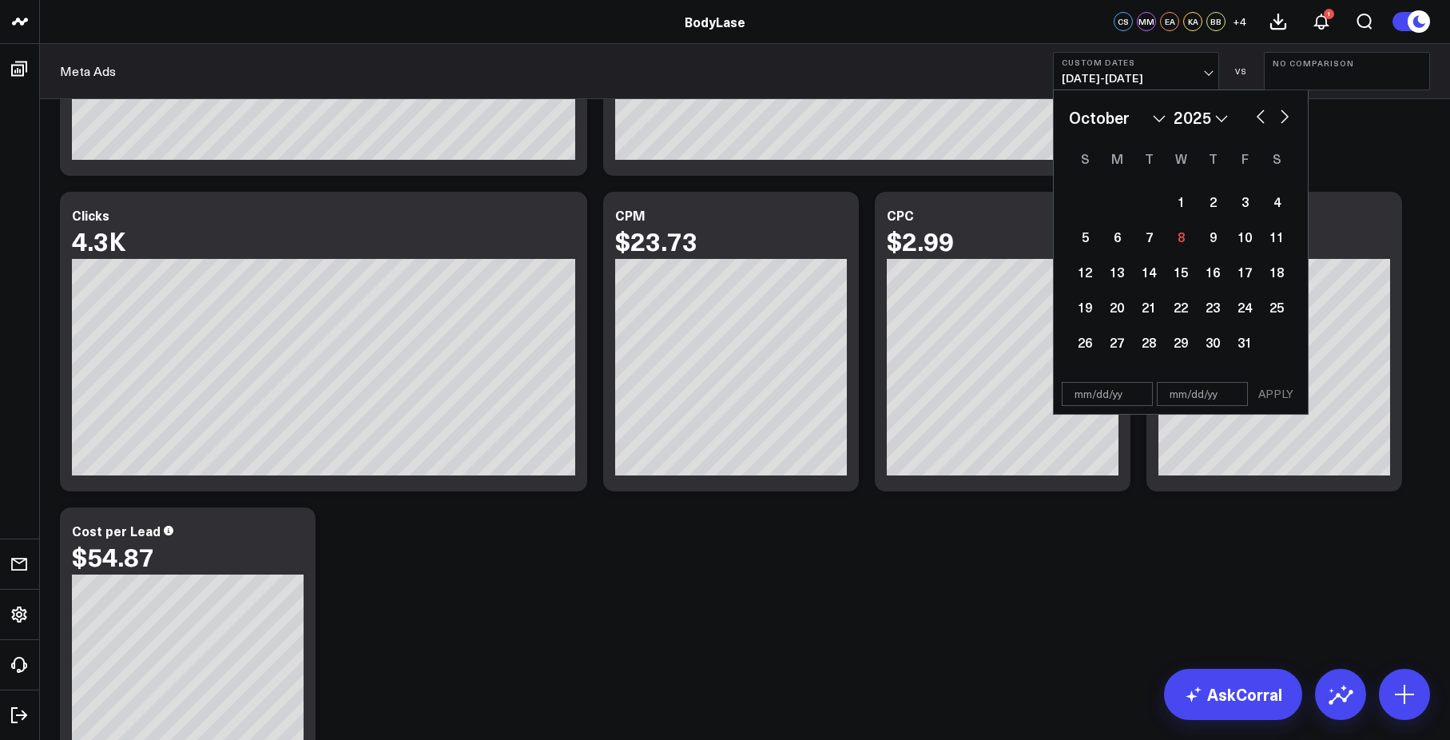
click at [1260, 113] on button "button" at bounding box center [1260, 114] width 16 height 19
select select "8"
select select "2025"
click at [1252, 115] on button "button" at bounding box center [1260, 114] width 16 height 19
select select "7"
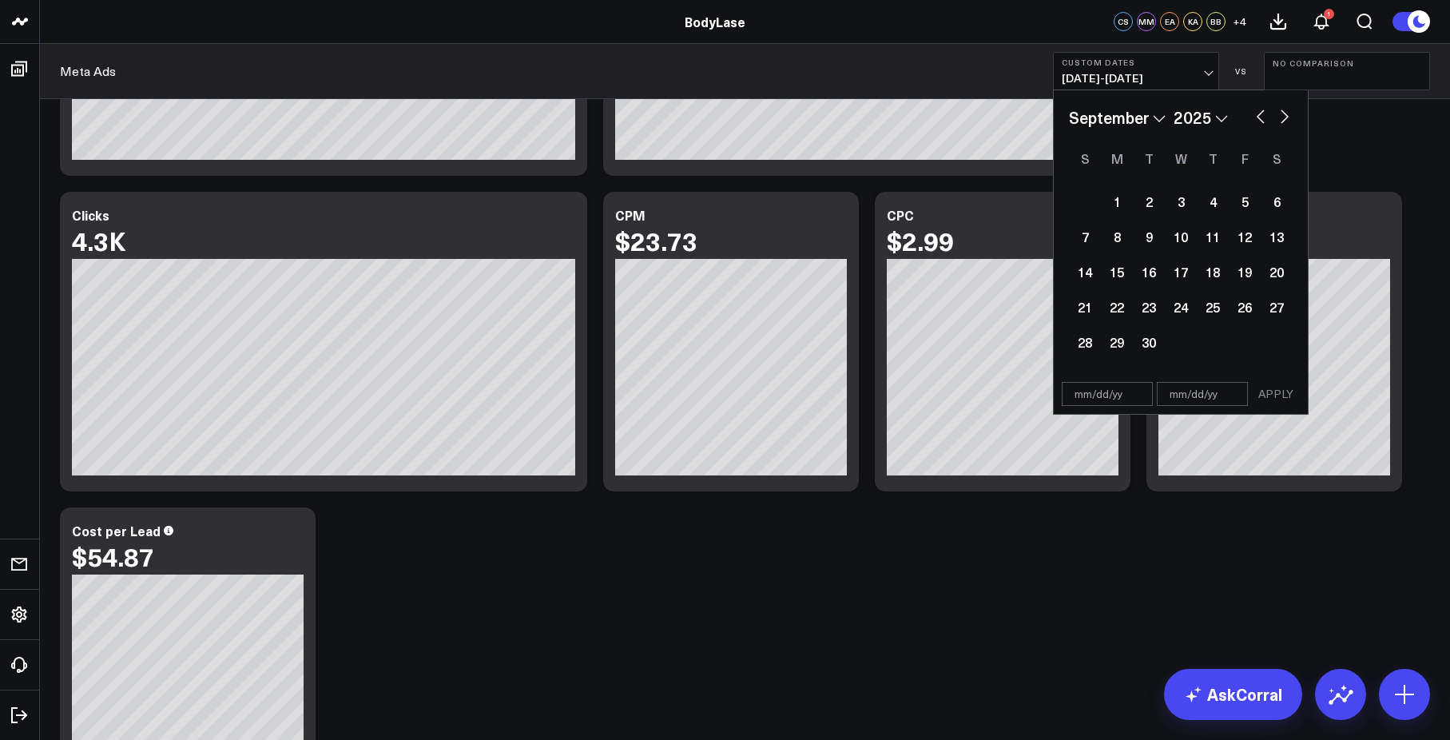
select select "2025"
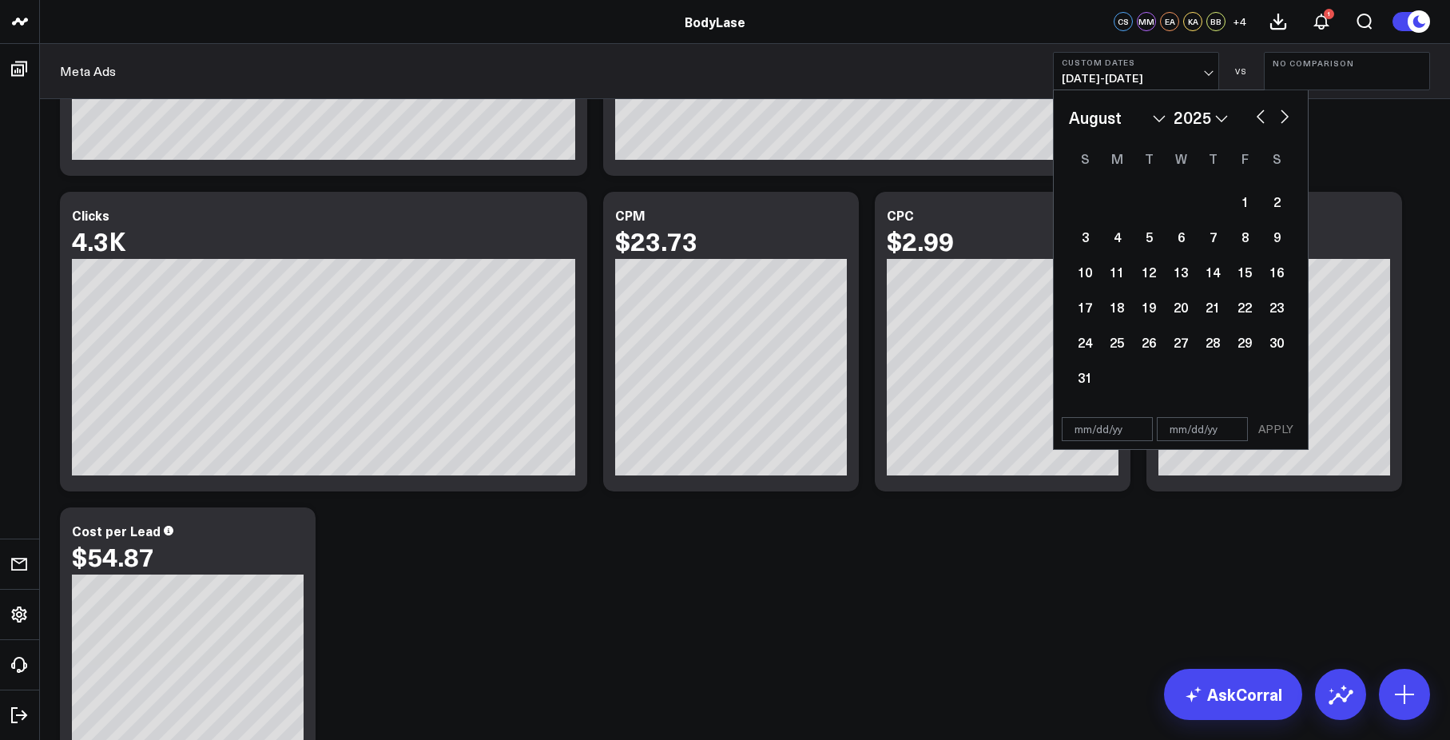
click at [1256, 114] on button "button" at bounding box center [1260, 114] width 16 height 19
select select "6"
select select "2025"
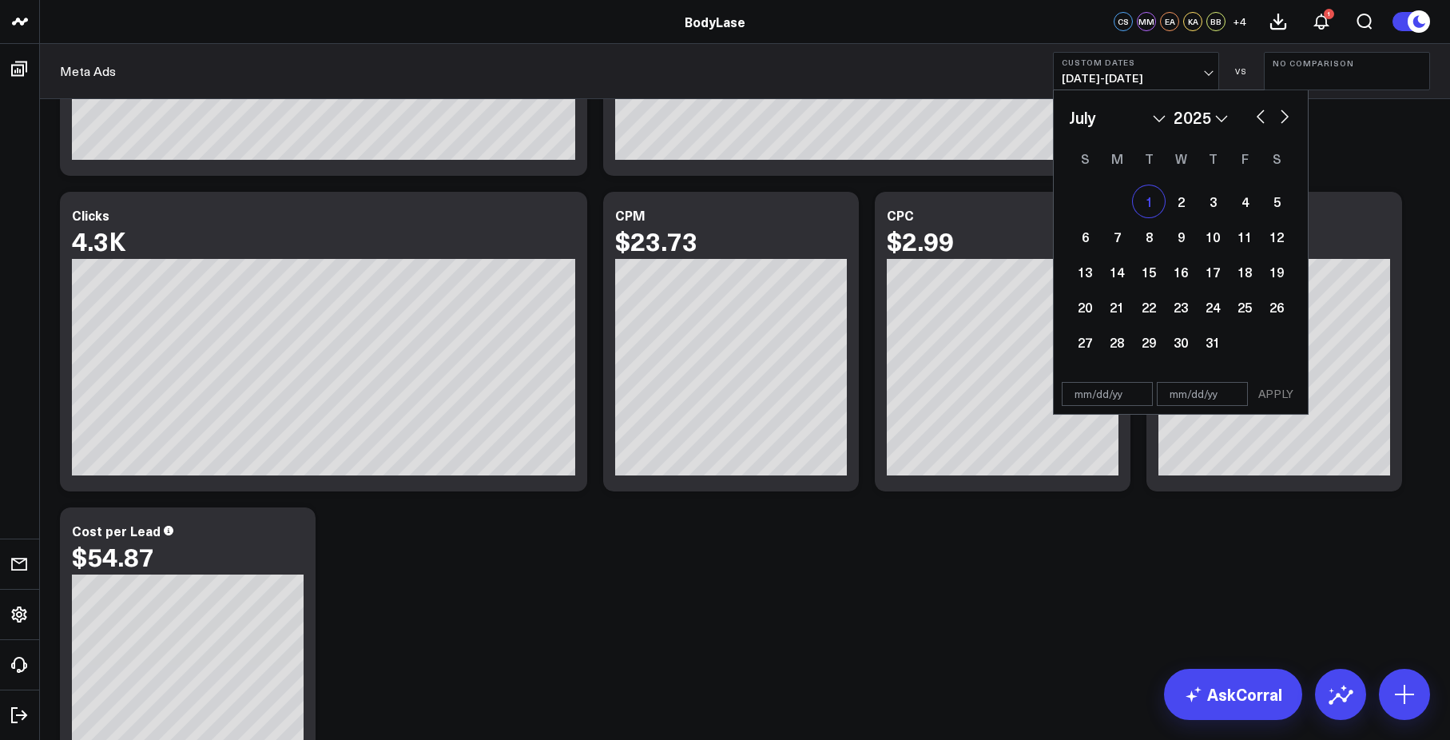
click at [1142, 204] on div "1" at bounding box center [1149, 201] width 32 height 32
type input "[DATE]"
select select "6"
select select "2025"
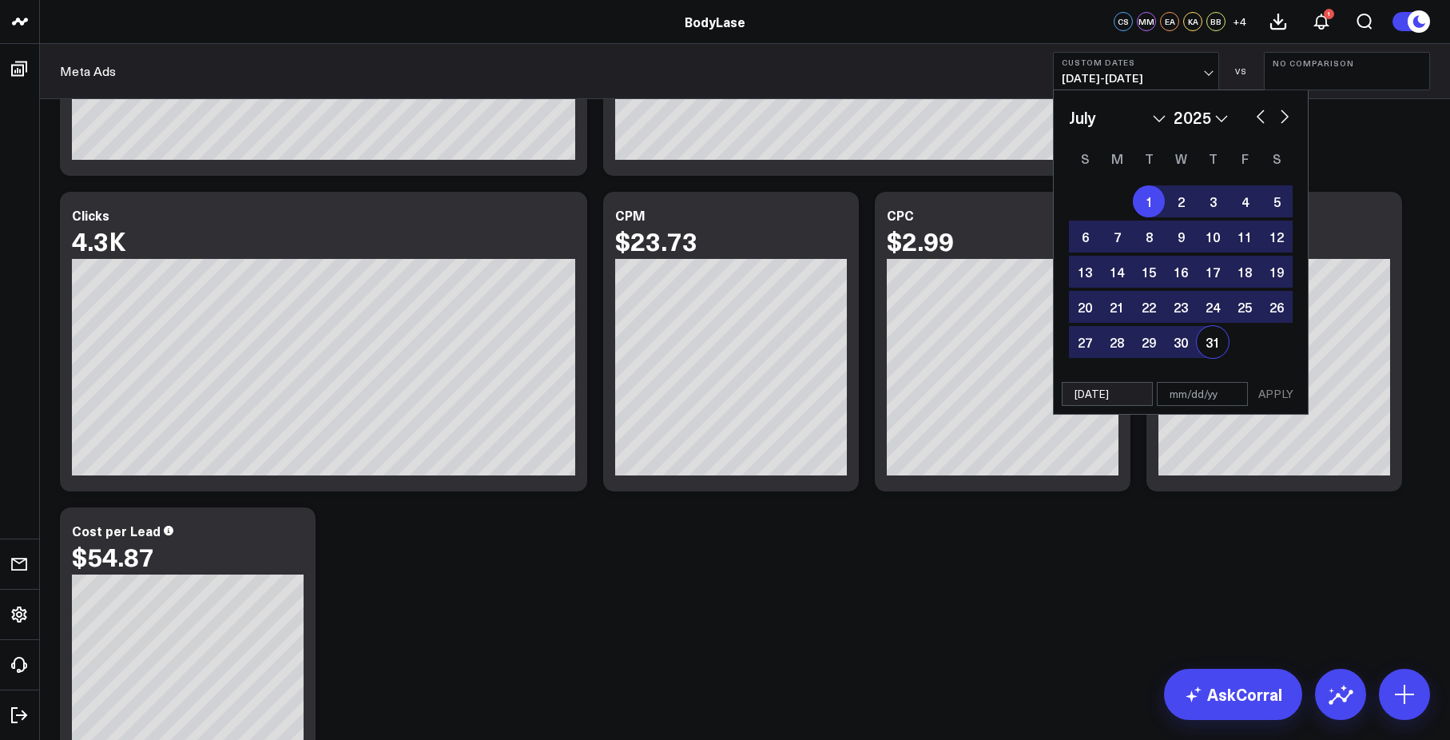
click at [1206, 348] on div "31" at bounding box center [1212, 342] width 32 height 32
type input "[DATE]"
select select "6"
select select "2025"
click at [1264, 390] on button "APPLY" at bounding box center [1276, 394] width 48 height 24
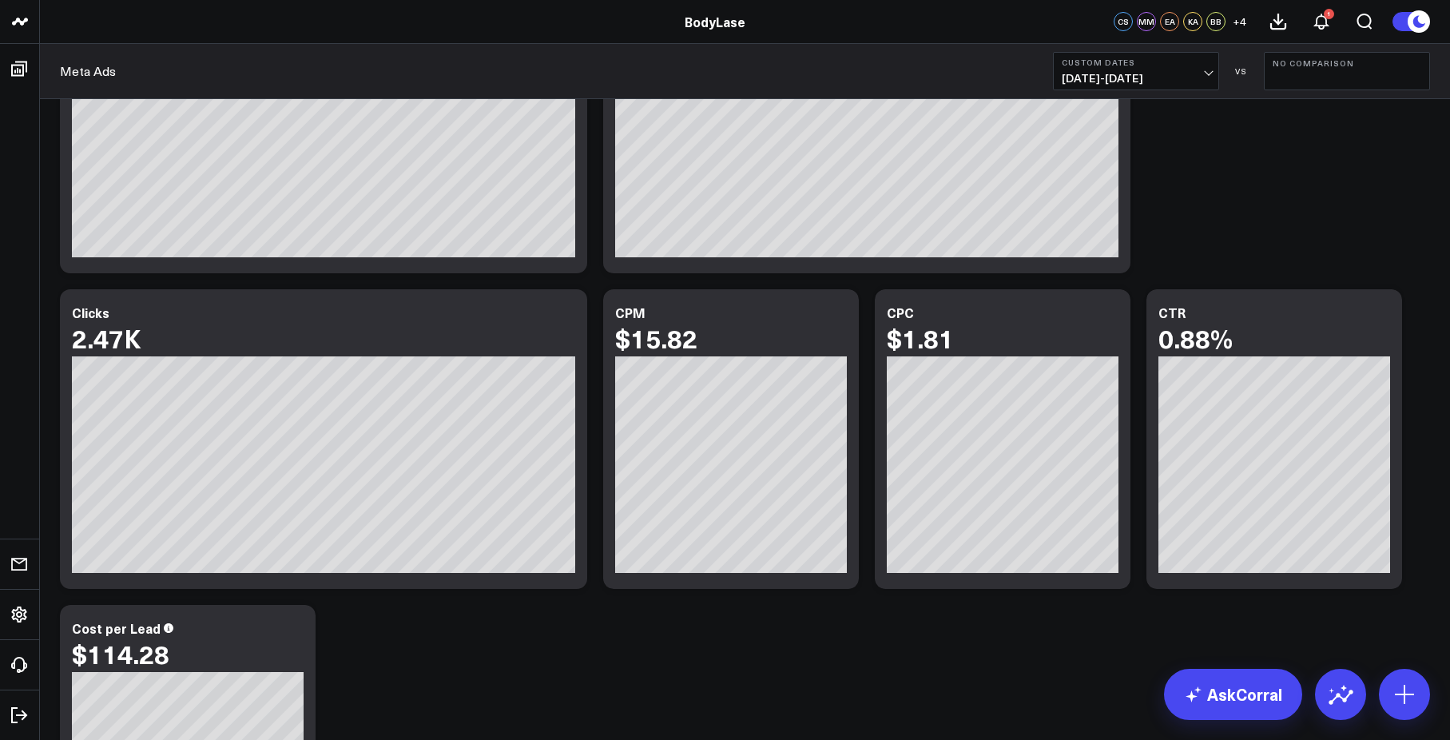
scroll to position [3111, 0]
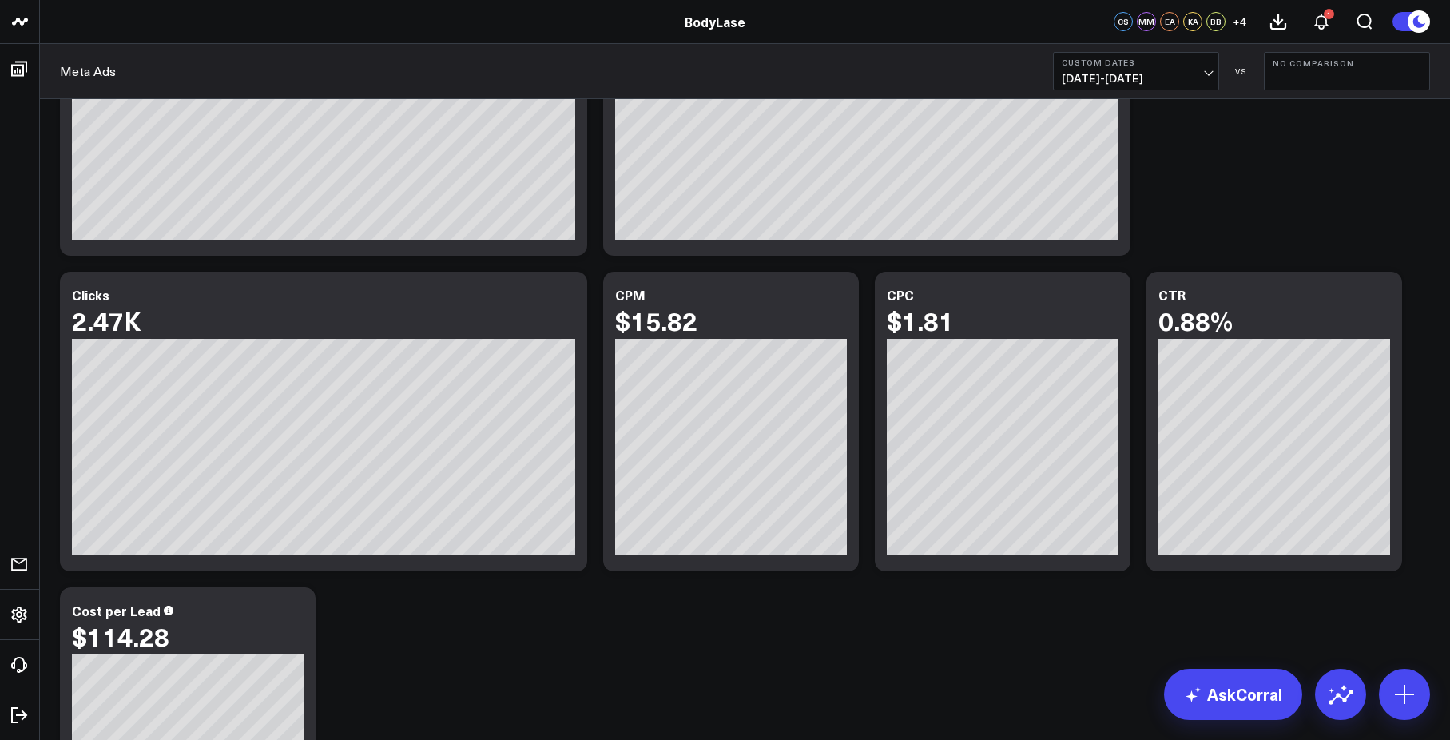
click at [1148, 69] on button "Custom Dates [DATE] - [DATE]" at bounding box center [1136, 71] width 166 height 38
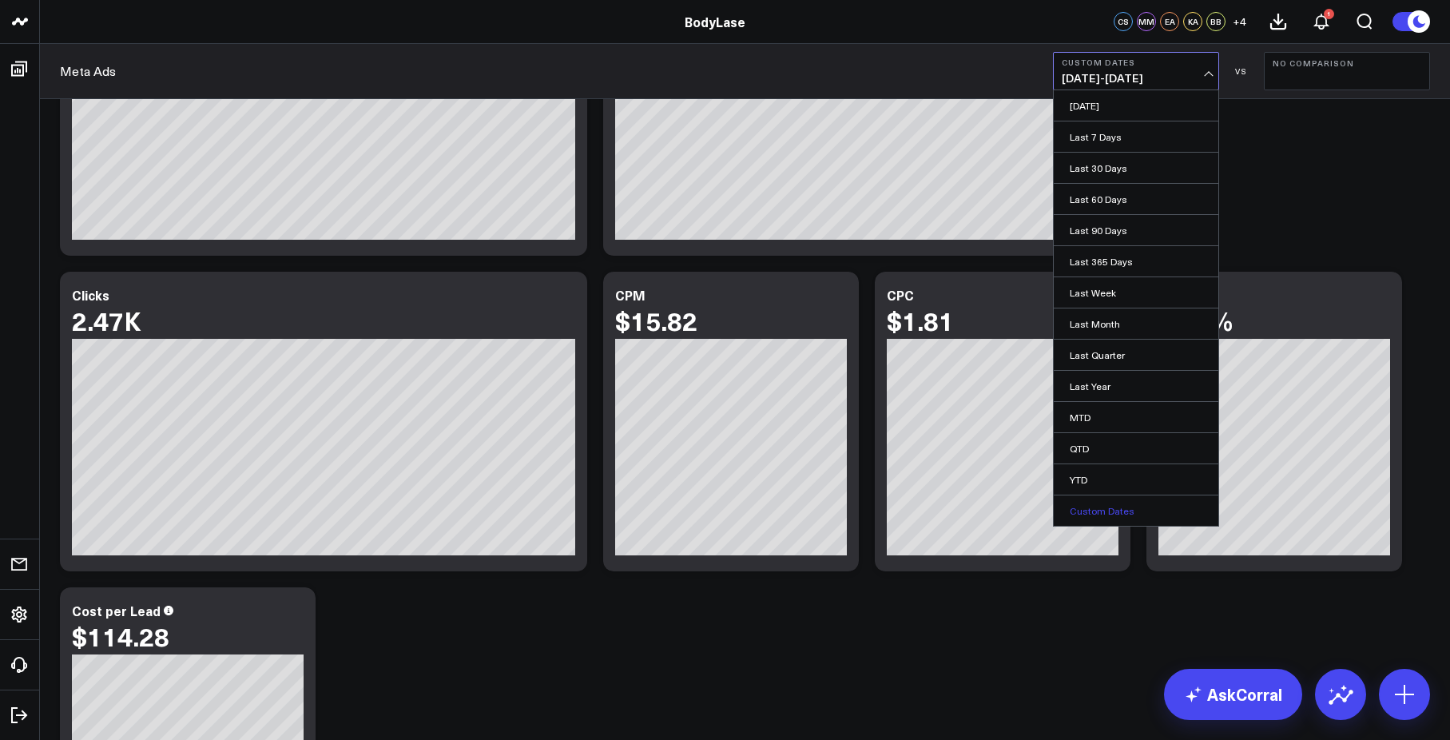
click at [1130, 518] on link "Custom Dates" at bounding box center [1136, 510] width 165 height 30
select select "9"
select select "2025"
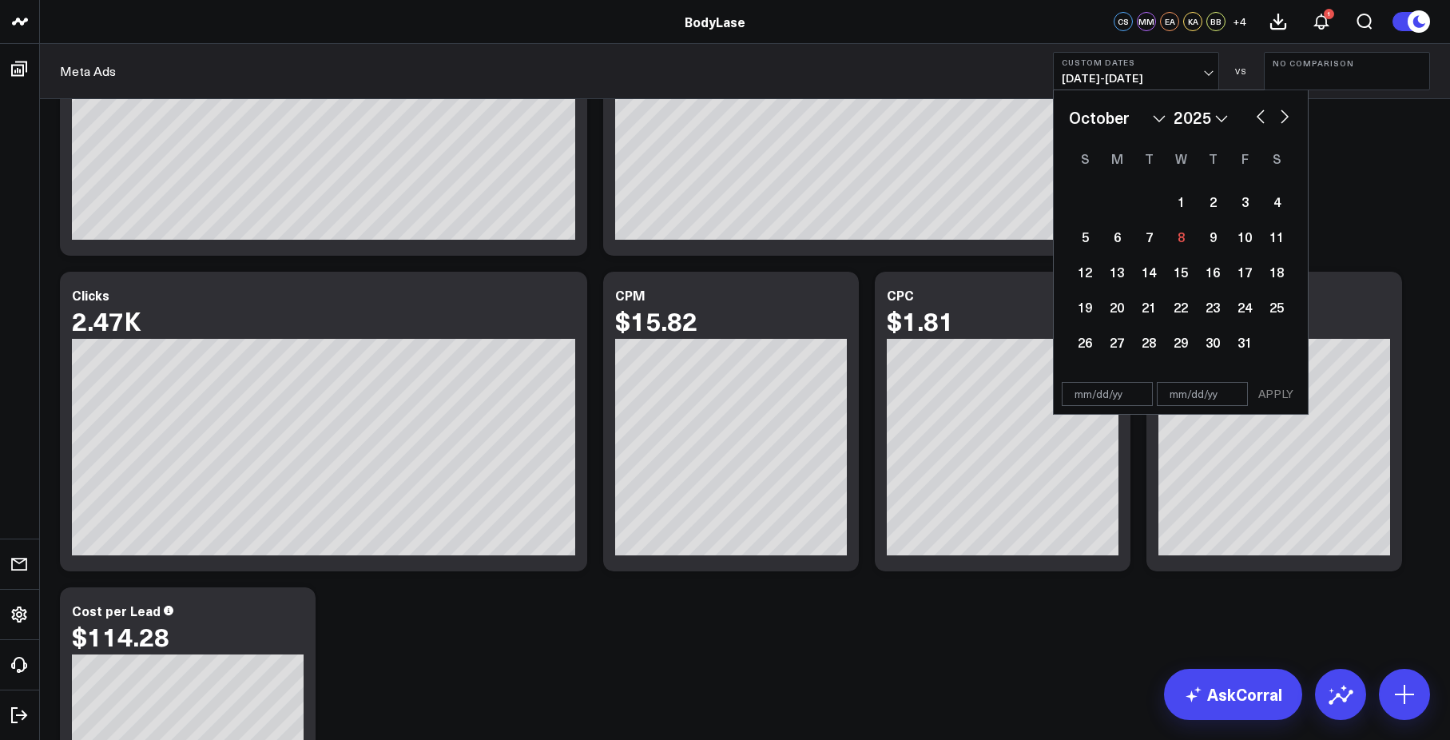
click at [1285, 112] on button "button" at bounding box center [1284, 114] width 16 height 19
select select "10"
select select "2025"
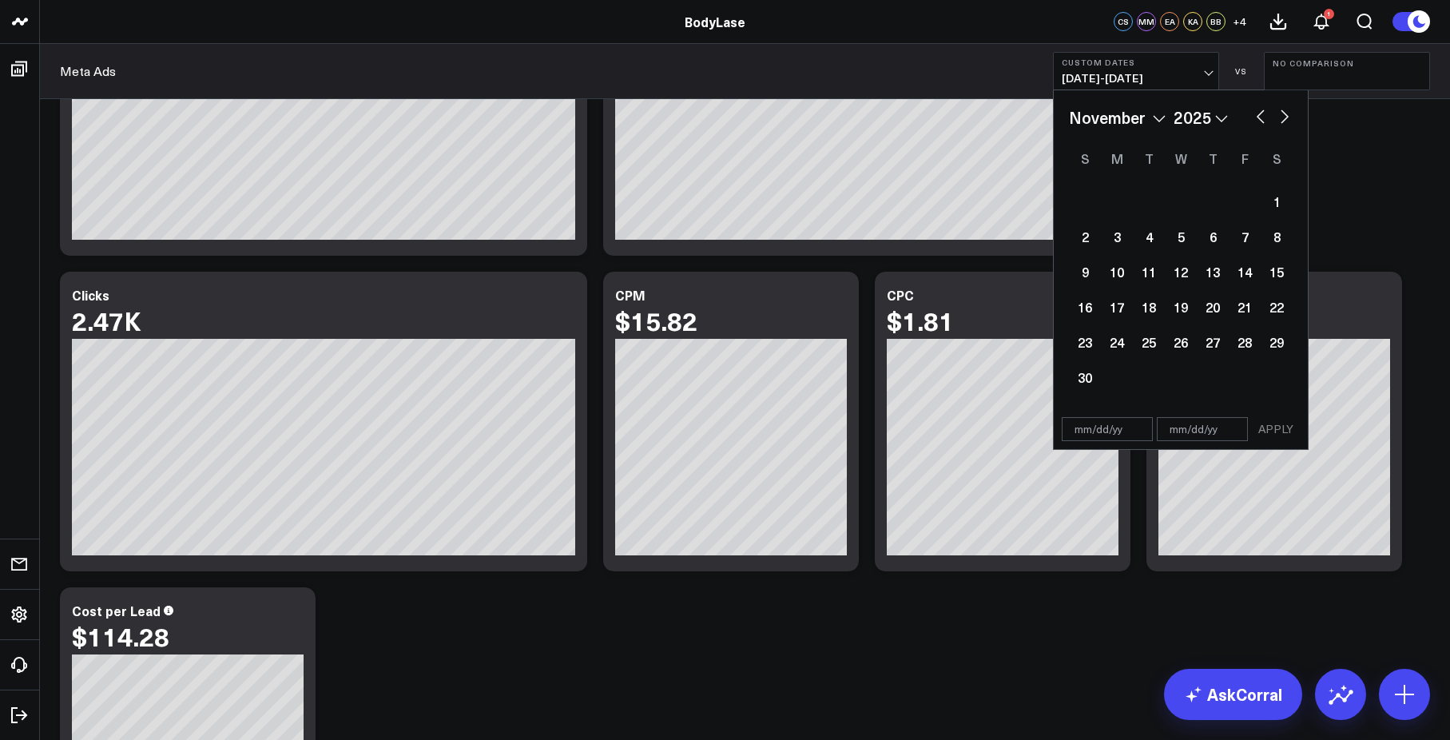
click at [1257, 117] on button "button" at bounding box center [1260, 114] width 16 height 19
select select "9"
select select "2025"
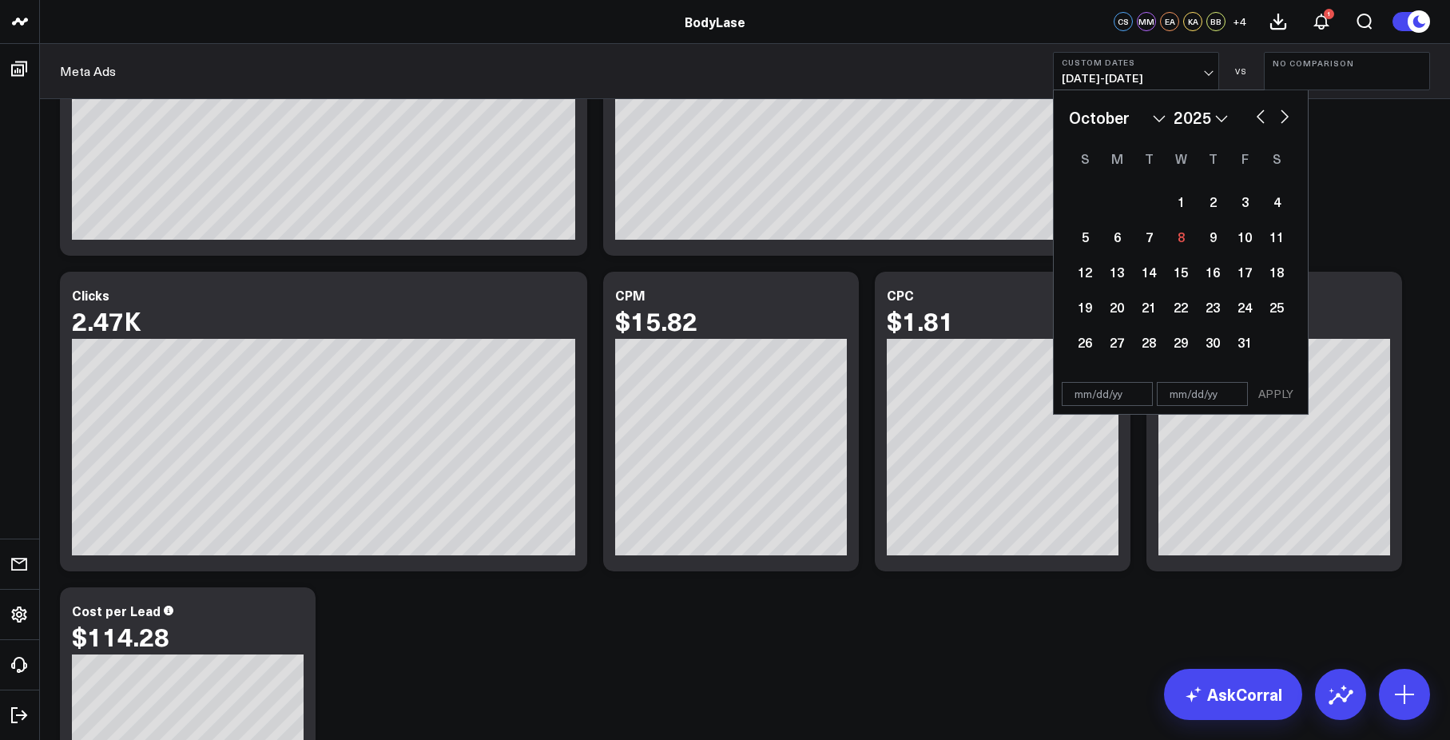
click at [1257, 117] on button "button" at bounding box center [1260, 114] width 16 height 19
select select "8"
select select "2025"
click at [1257, 117] on button "button" at bounding box center [1260, 114] width 16 height 19
select select "7"
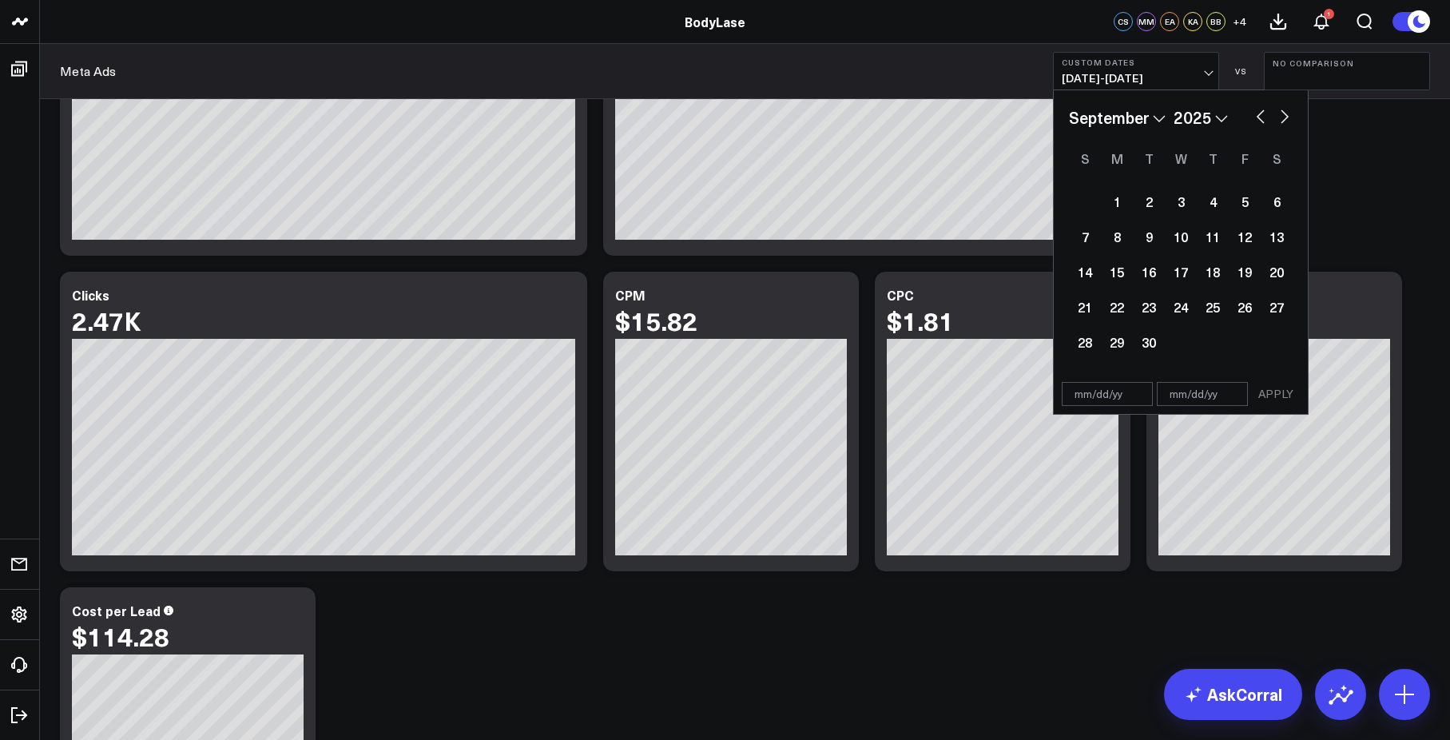
select select "2025"
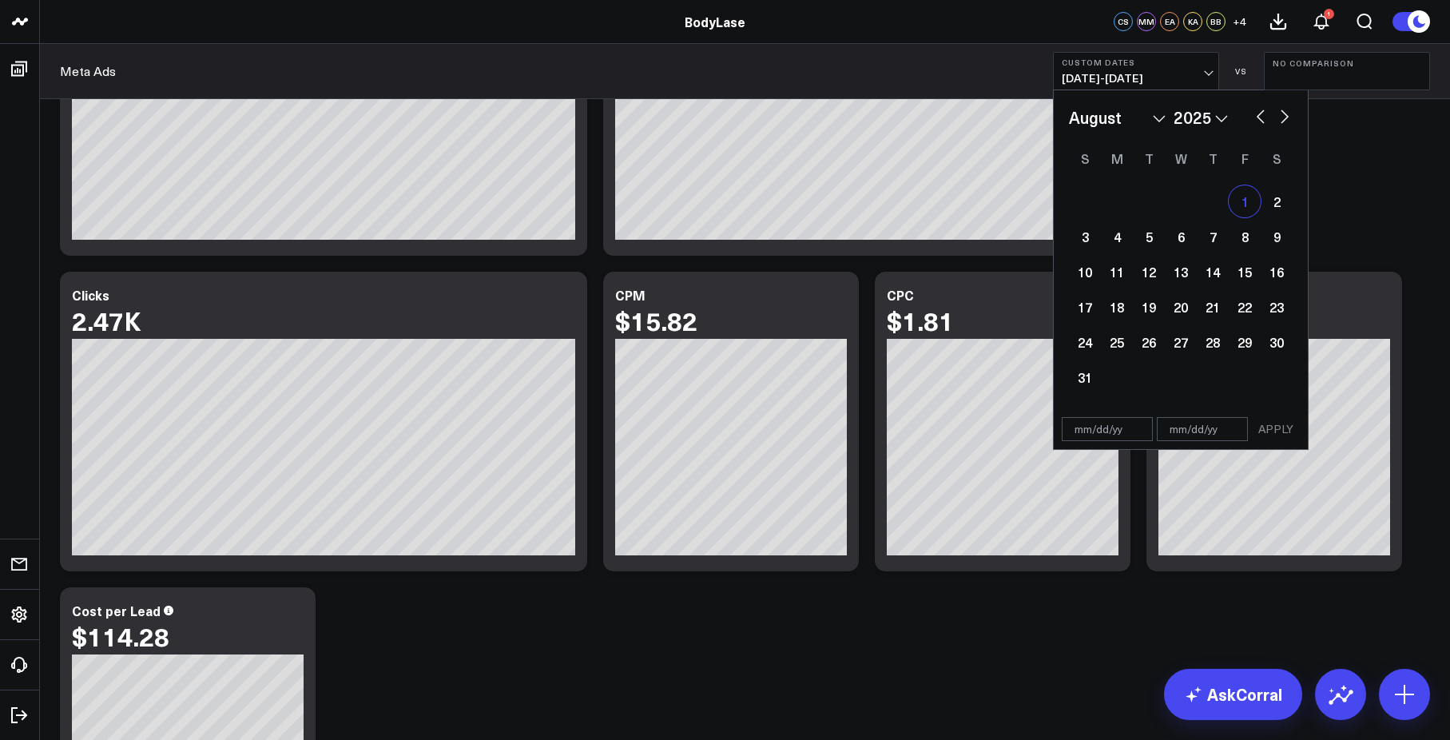
click at [1236, 200] on div "1" at bounding box center [1244, 201] width 32 height 32
type input "[DATE]"
select select "7"
select select "2025"
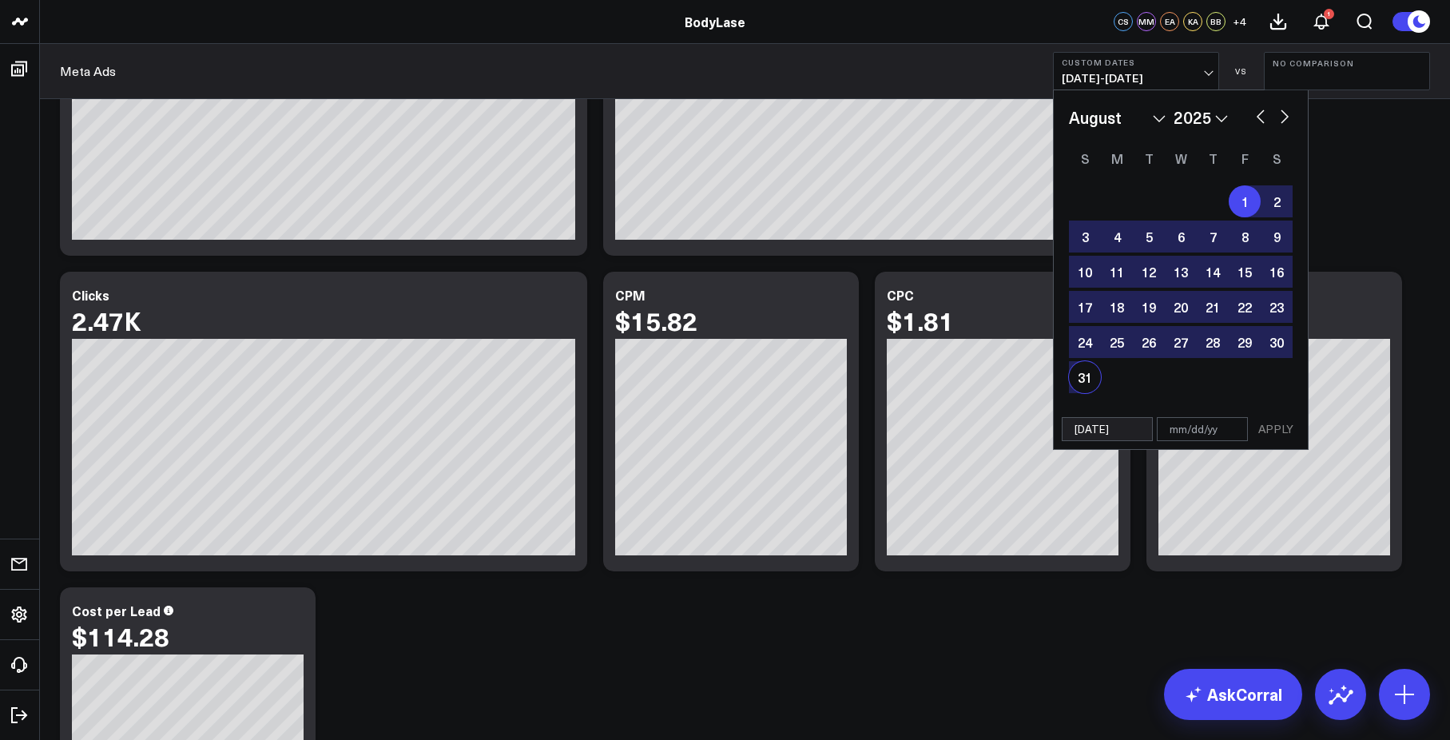
click at [1083, 377] on div "31" at bounding box center [1085, 377] width 32 height 32
type input "[DATE]"
select select "7"
select select "2025"
click at [1271, 431] on button "APPLY" at bounding box center [1276, 429] width 48 height 24
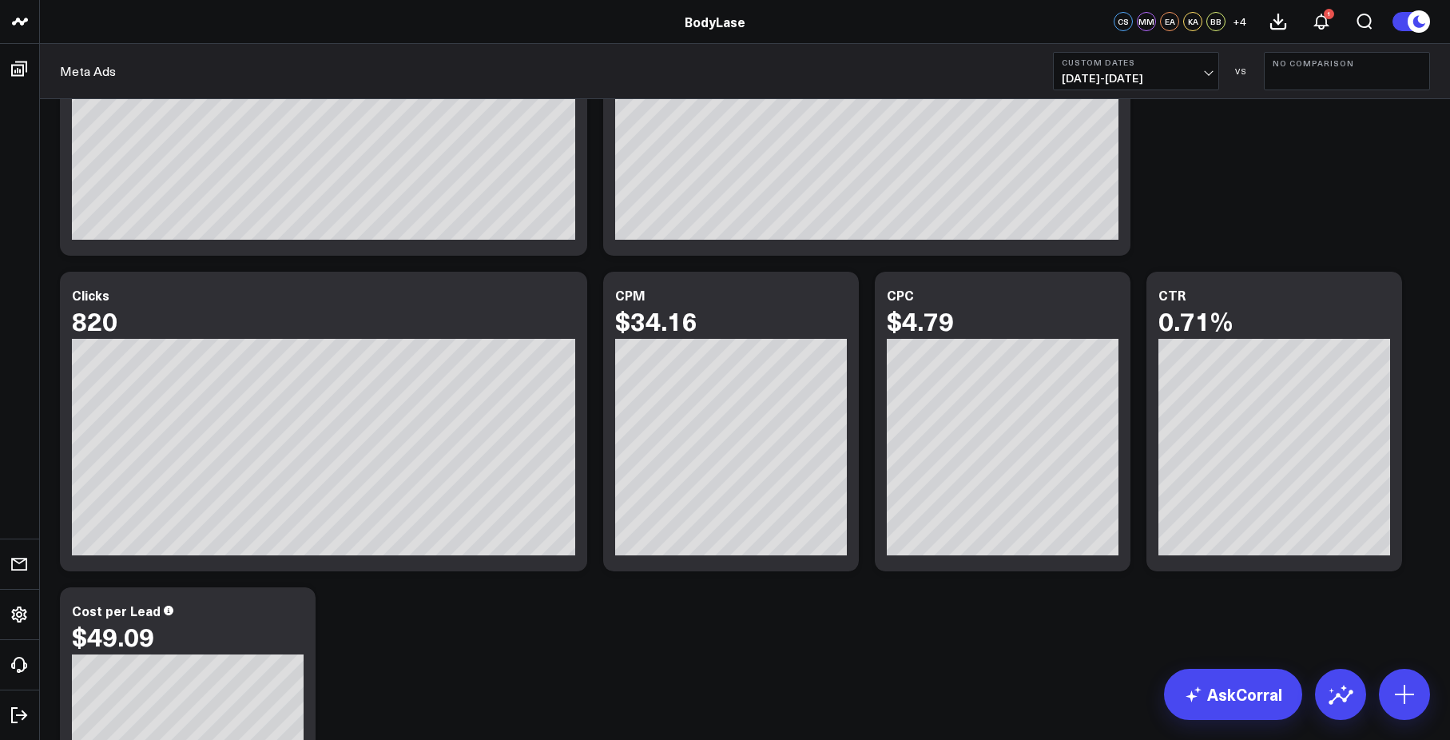
click at [1141, 85] on button "Custom Dates [DATE] - [DATE]" at bounding box center [1136, 71] width 166 height 38
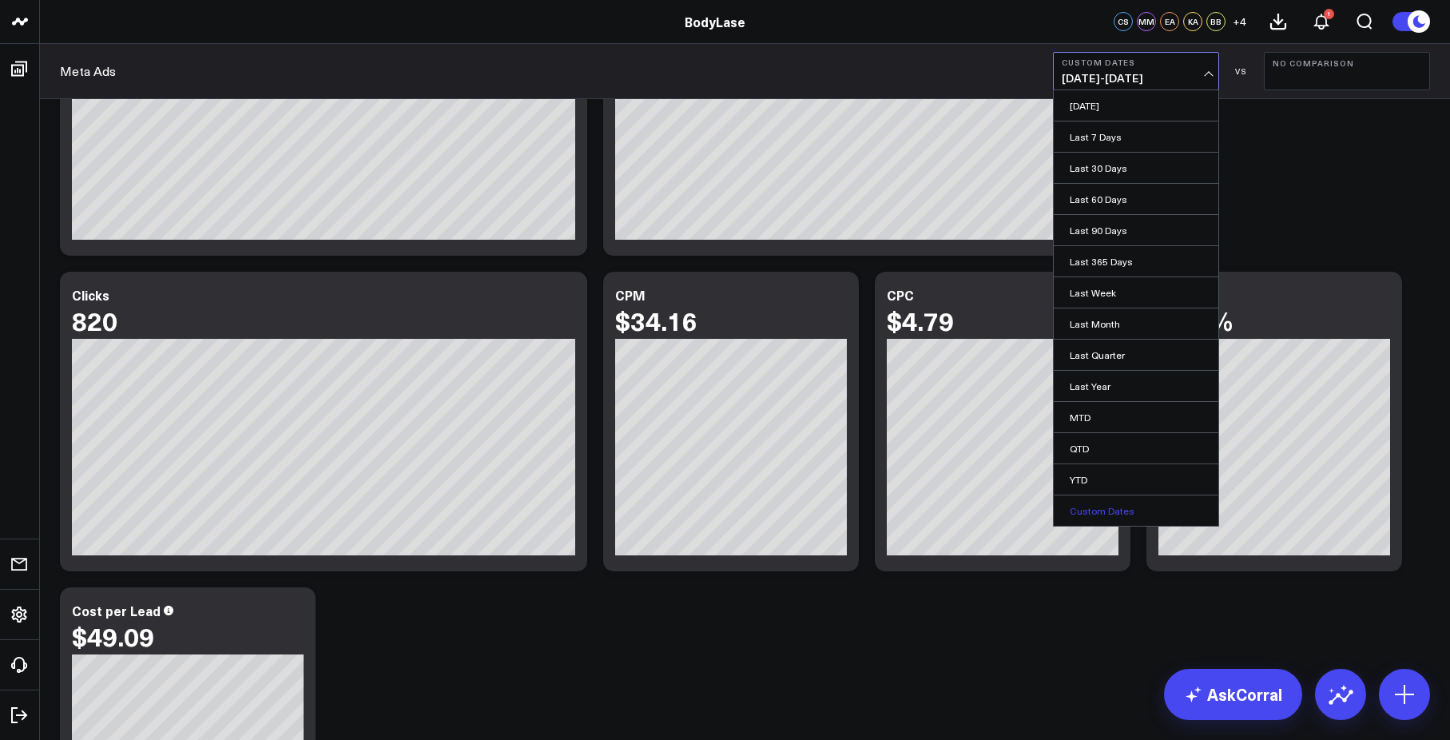
click at [1111, 511] on link "Custom Dates" at bounding box center [1136, 510] width 165 height 30
select select "9"
select select "2025"
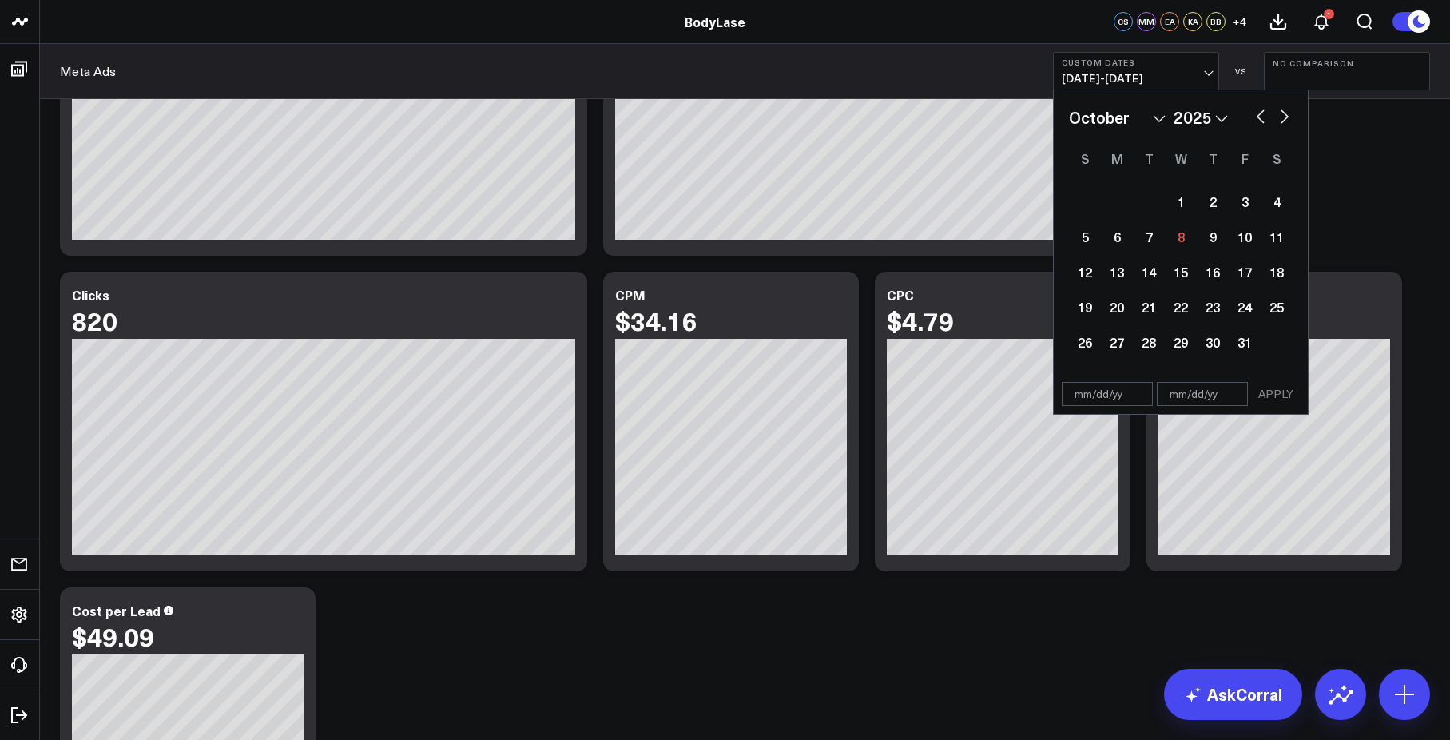
click at [1257, 121] on button "button" at bounding box center [1260, 114] width 16 height 19
select select "8"
select select "2025"
click at [1122, 196] on div "1" at bounding box center [1117, 201] width 32 height 32
type input "[DATE]"
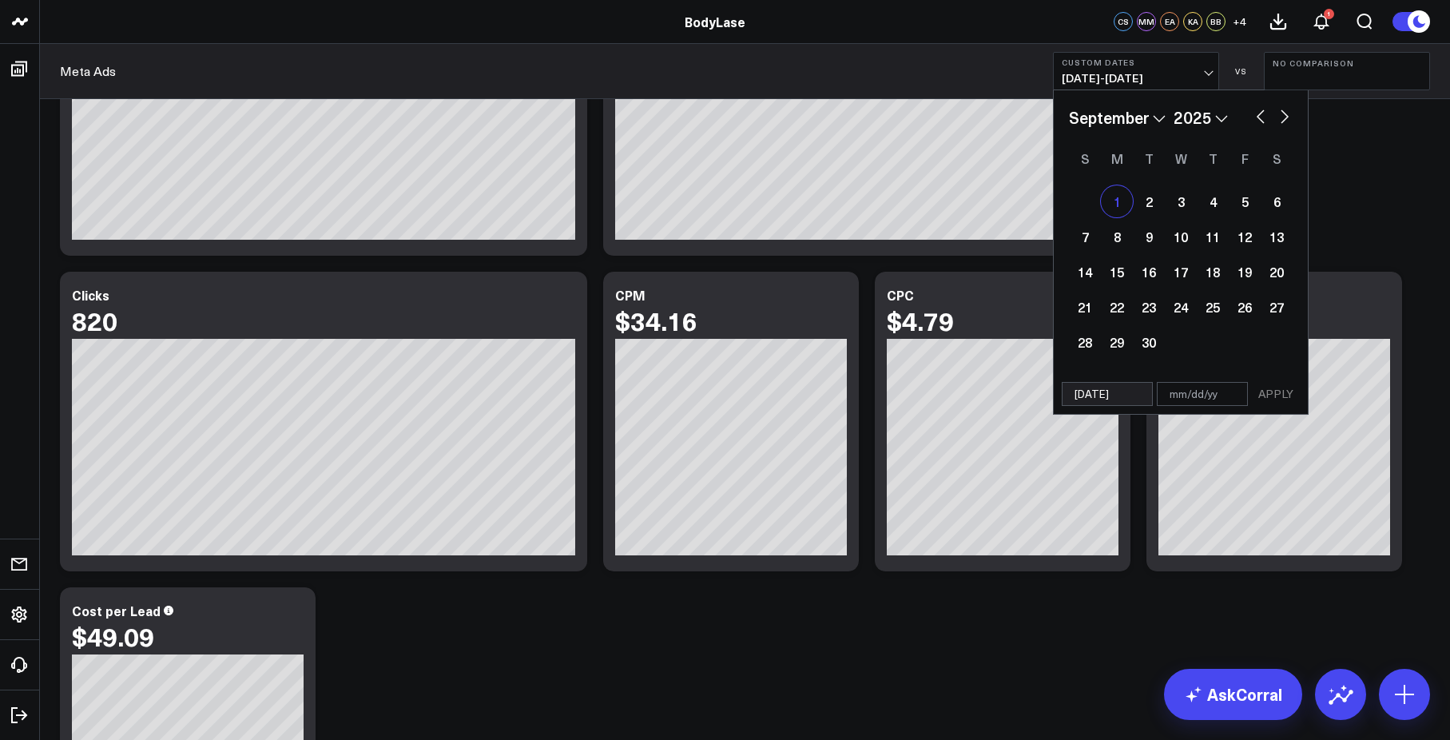
select select "8"
select select "2025"
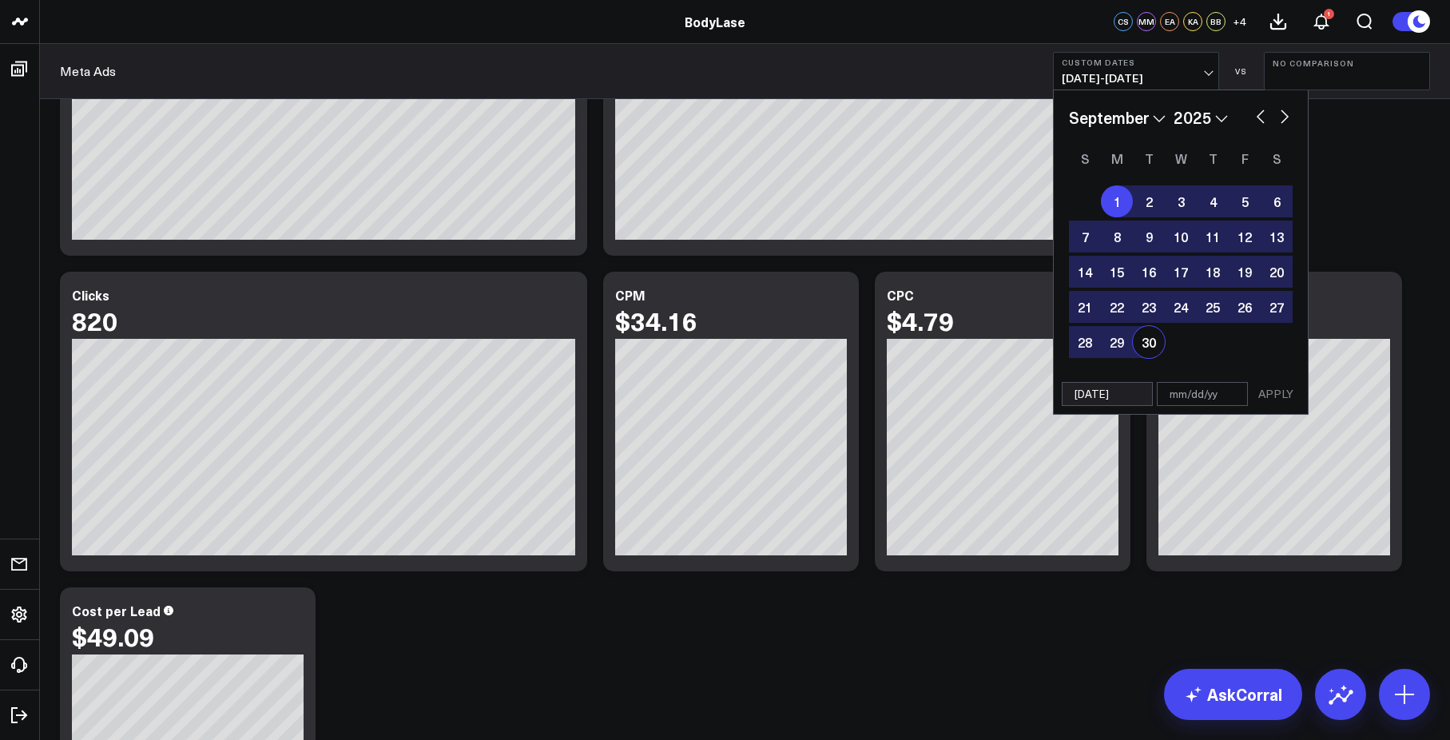
drag, startPoint x: 1147, startPoint y: 344, endPoint x: 1240, endPoint y: 382, distance: 100.7
click at [1148, 344] on div "30" at bounding box center [1149, 342] width 32 height 32
type input "[DATE]"
select select "8"
select select "2025"
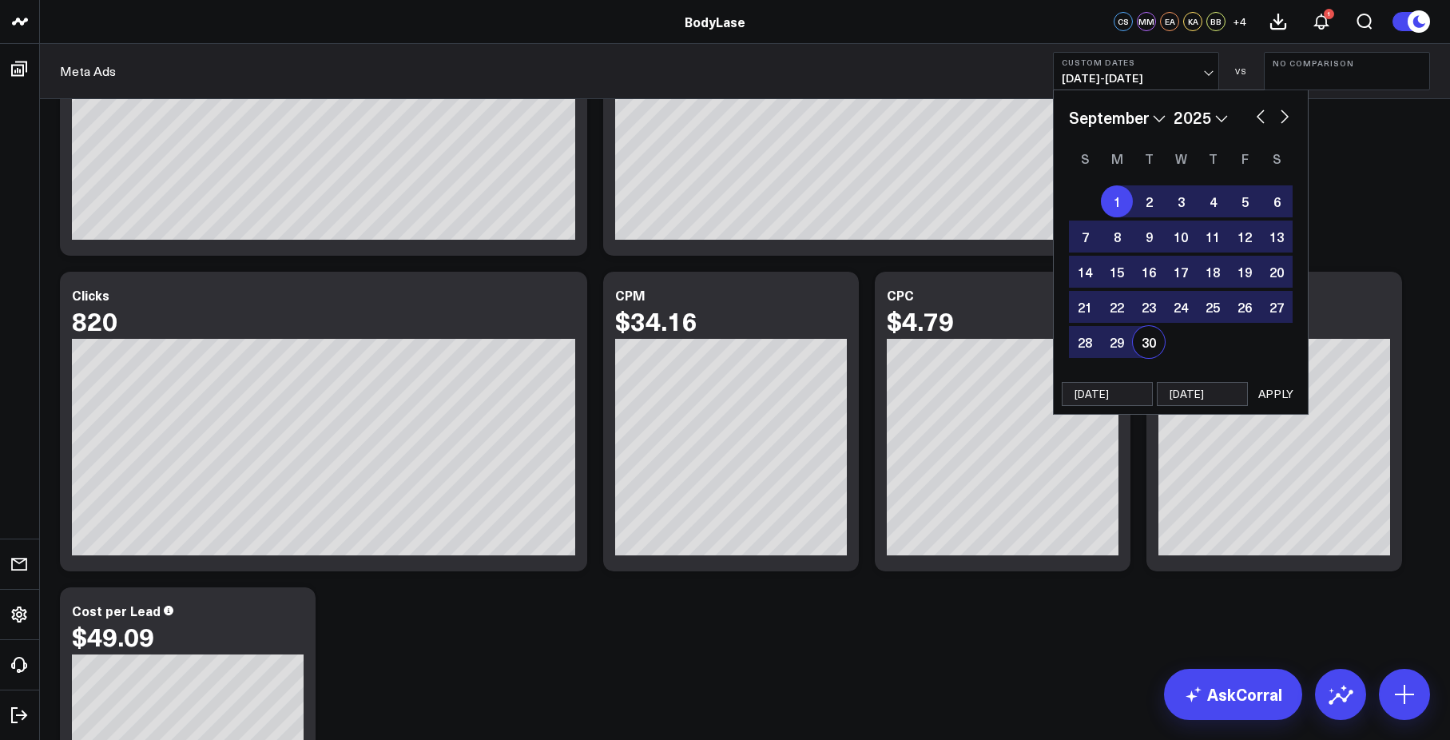
click at [1278, 396] on button "APPLY" at bounding box center [1276, 394] width 48 height 24
